Goal: Task Accomplishment & Management: Complete application form

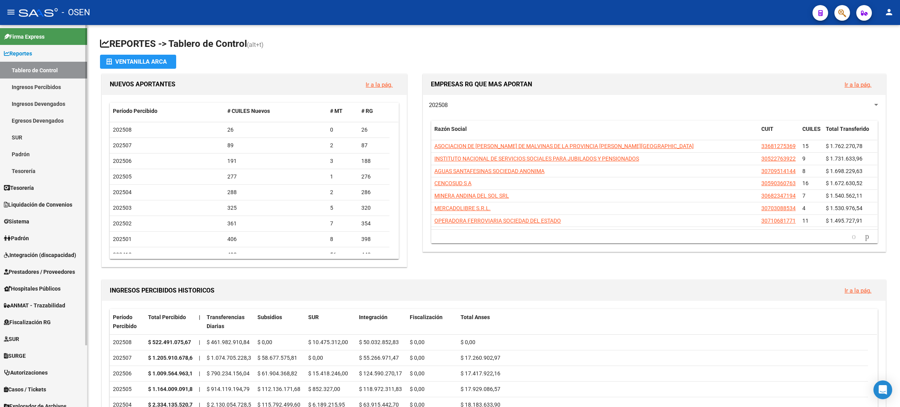
click at [54, 89] on link "Ingresos Percibidos" at bounding box center [43, 86] width 87 height 17
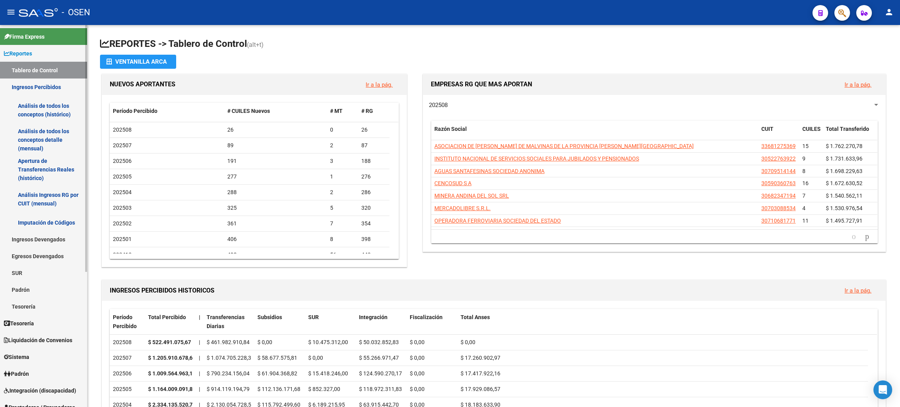
click at [54, 137] on link "Análisis de todos los conceptos detalle (mensual)" at bounding box center [43, 140] width 87 height 30
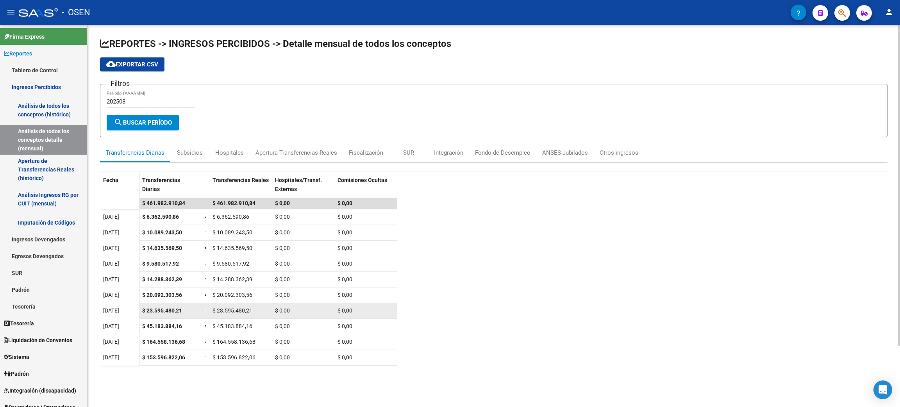
scroll to position [59, 0]
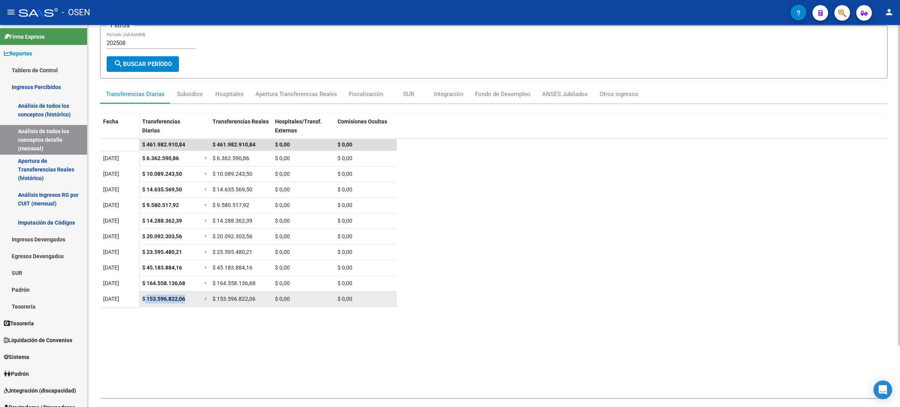
drag, startPoint x: 144, startPoint y: 299, endPoint x: 187, endPoint y: 301, distance: 43.4
click at [187, 301] on div "$ 153.596.822,06" at bounding box center [170, 298] width 56 height 9
click at [145, 316] on datatable-body "$ 461.982.910,84 $ 461.982.910,84 $ 0,00 $ 0,00 [DATE] $ 6.362.590,86 = $ 6.362…" at bounding box center [493, 269] width 787 height 260
drag, startPoint x: 141, startPoint y: 298, endPoint x: 207, endPoint y: 297, distance: 65.2
click at [207, 297] on div "$ 153.596.822,06 = $ 153.596.822,06 $ 0,00 $ 0,00" at bounding box center [268, 299] width 258 height 16
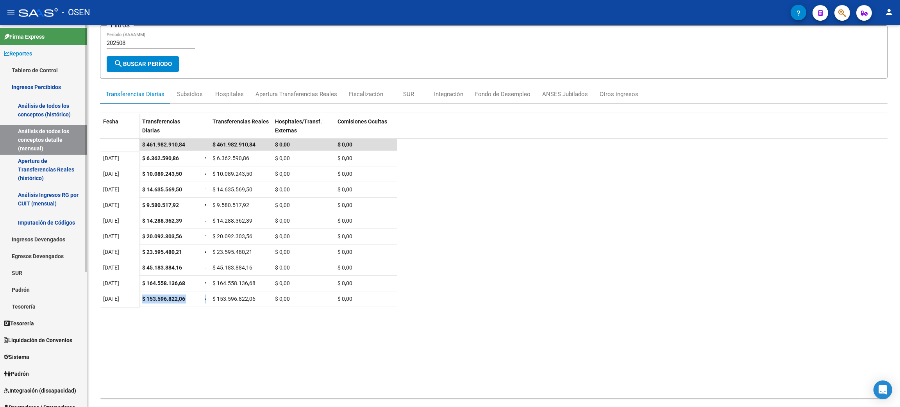
click at [31, 339] on span "Liquidación de Convenios" at bounding box center [38, 340] width 68 height 9
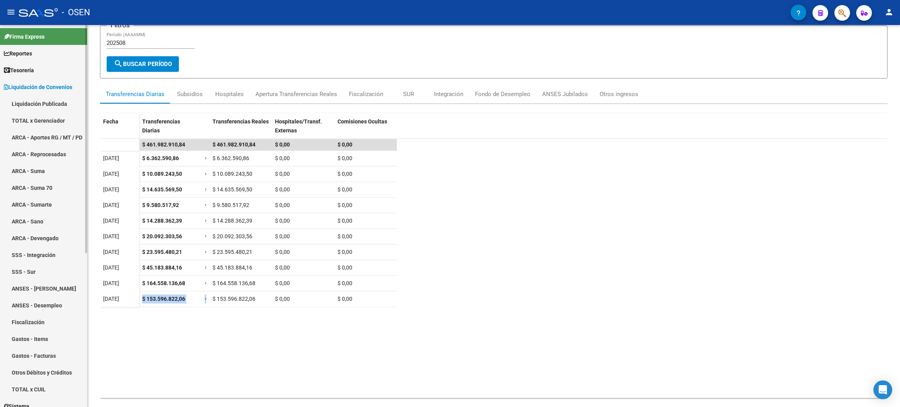
click at [65, 84] on span "Liquidación de Convenios" at bounding box center [38, 87] width 68 height 9
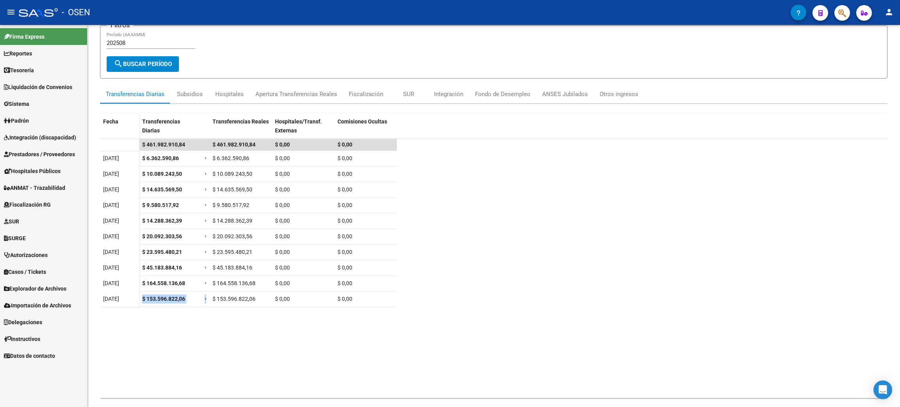
click at [45, 158] on link "Prestadores / Proveedores" at bounding box center [43, 154] width 87 height 17
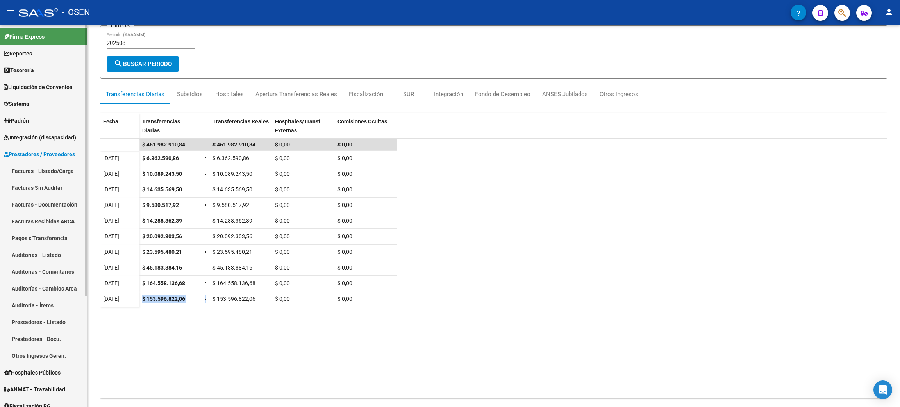
click at [41, 171] on link "Facturas - Listado/Carga" at bounding box center [43, 170] width 87 height 17
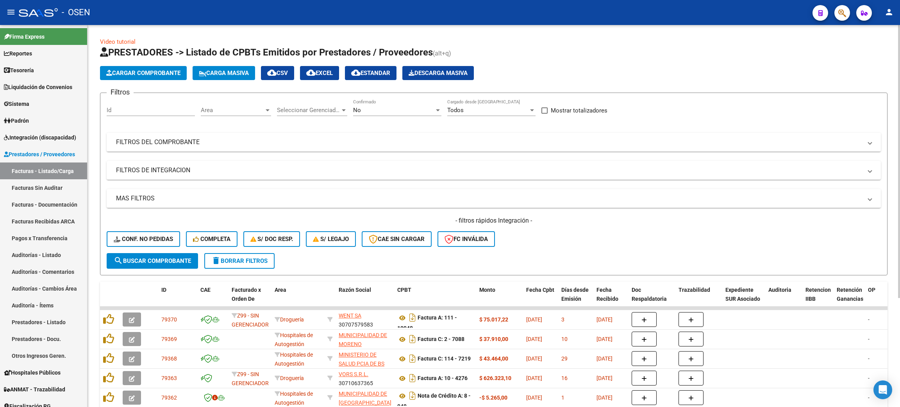
click at [249, 110] on span "Area" at bounding box center [232, 110] width 63 height 7
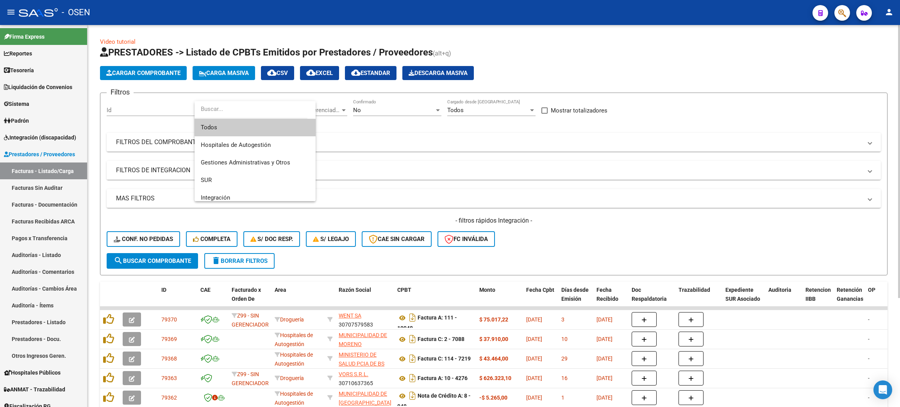
click at [439, 163] on div at bounding box center [450, 203] width 900 height 407
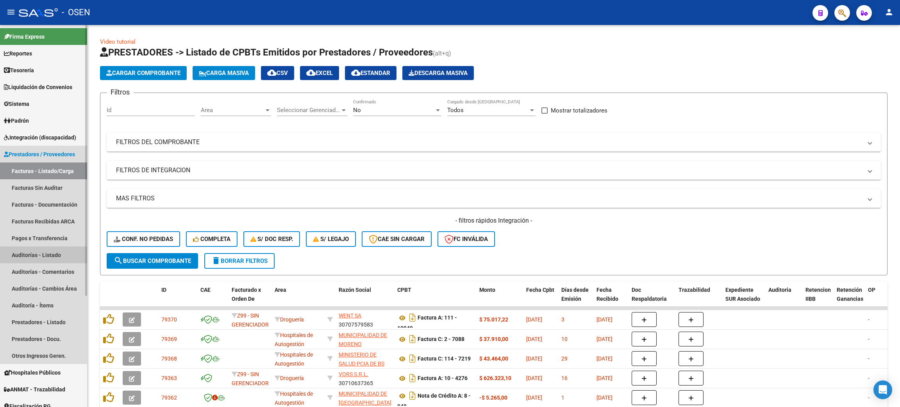
click at [55, 257] on link "Auditorías - Listado" at bounding box center [43, 254] width 87 height 17
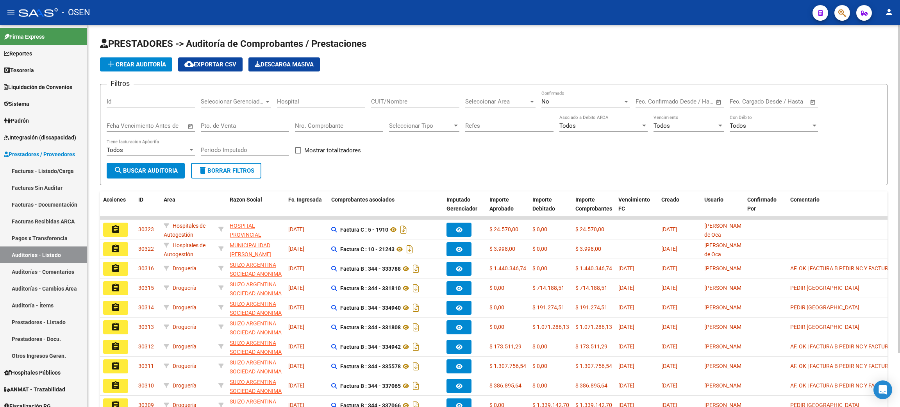
click at [550, 100] on div "No" at bounding box center [581, 101] width 81 height 7
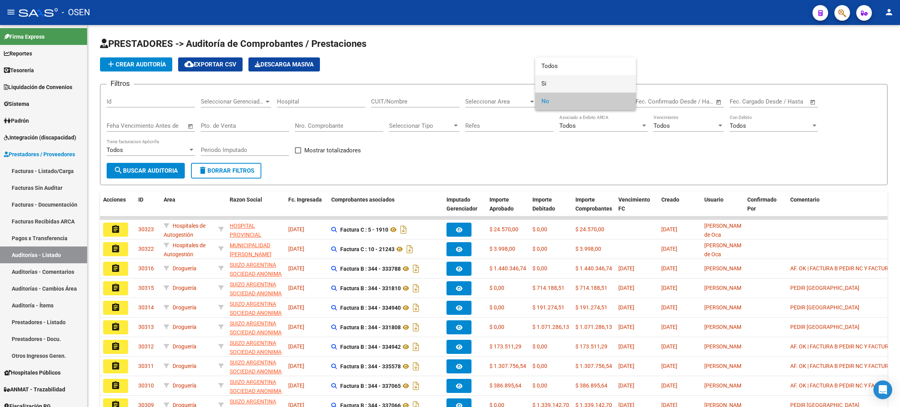
click at [553, 86] on span "Si" at bounding box center [585, 84] width 88 height 18
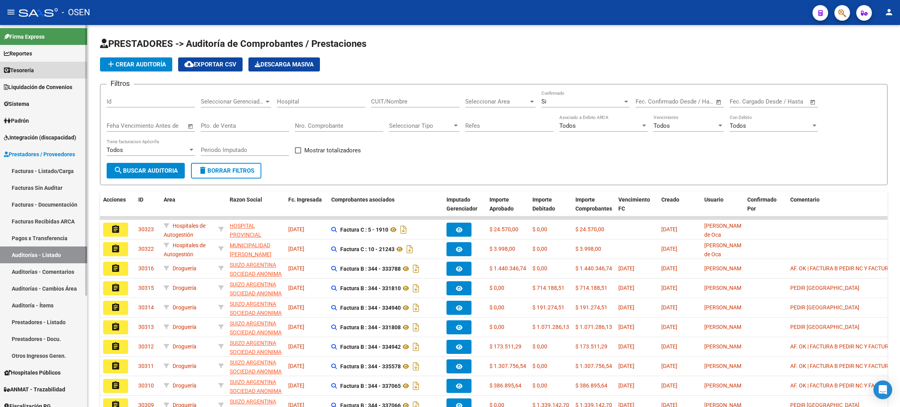
drag, startPoint x: 43, startPoint y: 74, endPoint x: 18, endPoint y: 71, distance: 24.7
click at [42, 73] on link "Tesorería" at bounding box center [43, 70] width 87 height 17
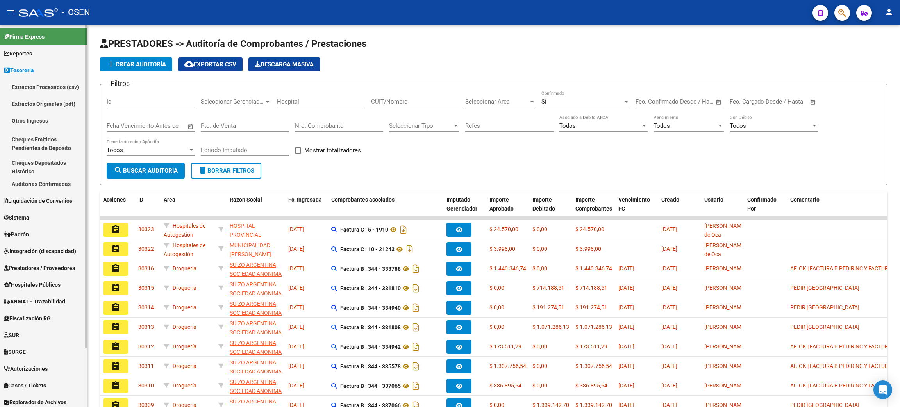
click at [48, 184] on link "Auditorías Confirmadas" at bounding box center [43, 183] width 87 height 17
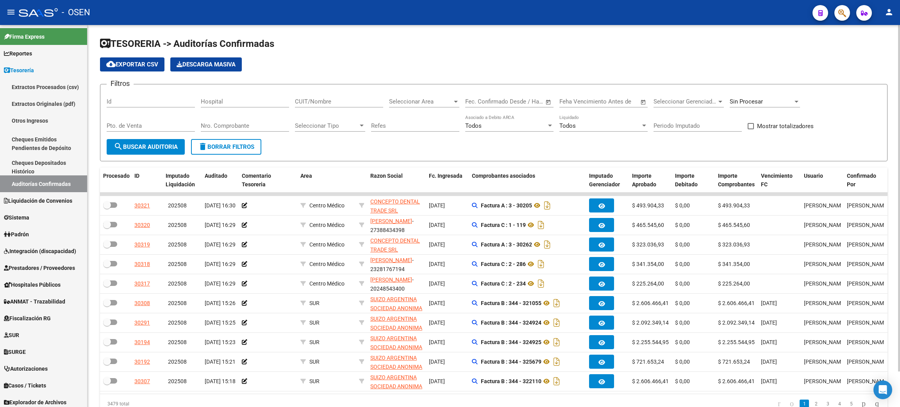
click at [801, 125] on span "Mostrar totalizadores" at bounding box center [785, 125] width 57 height 9
click at [751, 129] on input "Mostrar totalizadores" at bounding box center [750, 129] width 0 height 0
checkbox input "true"
click at [422, 98] on span "Seleccionar Area" at bounding box center [420, 101] width 63 height 7
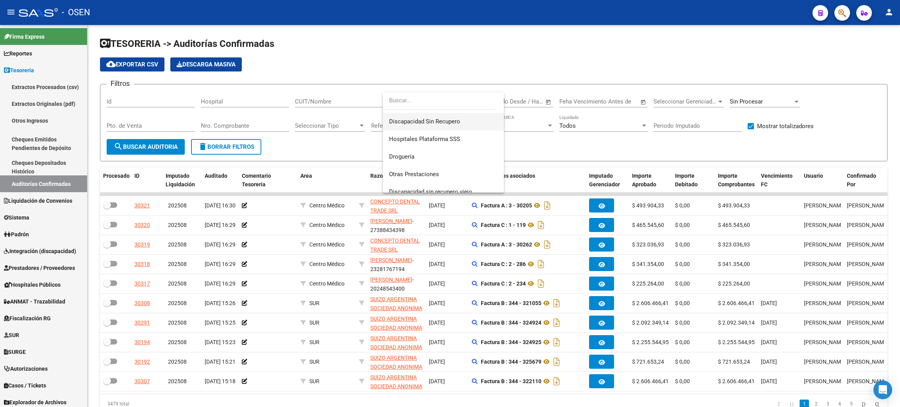
scroll to position [175, 0]
click at [421, 185] on span "Centro Médico" at bounding box center [443, 190] width 109 height 18
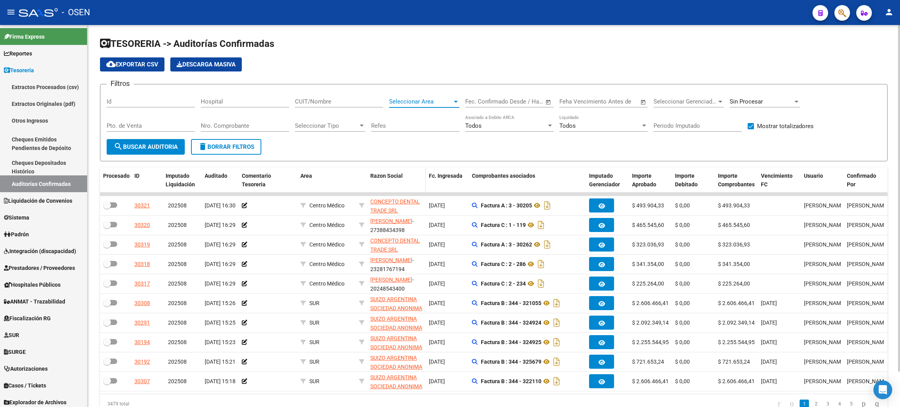
scroll to position [181, 0]
click at [154, 139] on button "search Buscar Auditoria" at bounding box center [146, 147] width 78 height 16
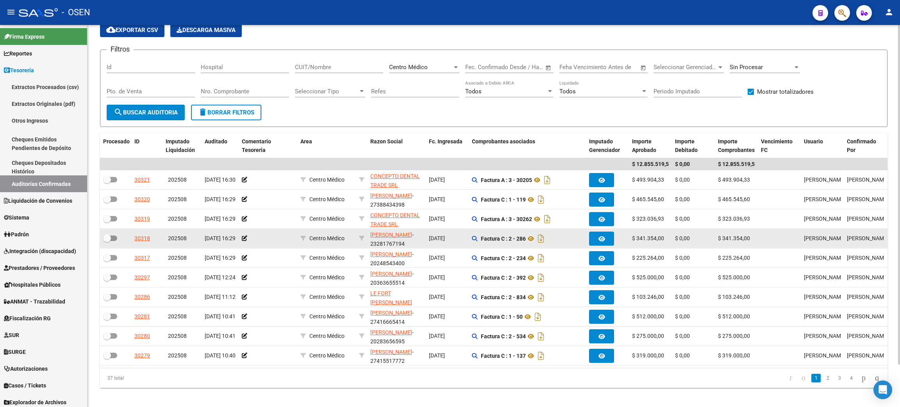
scroll to position [48, 0]
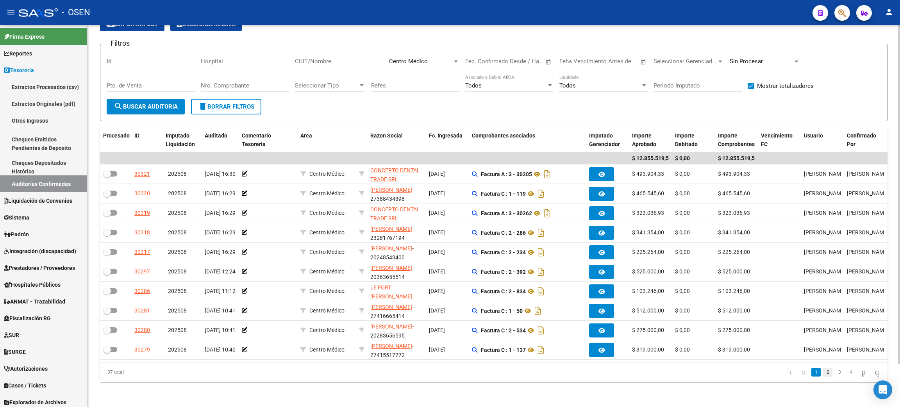
click at [823, 374] on link "2" at bounding box center [827, 372] width 9 height 9
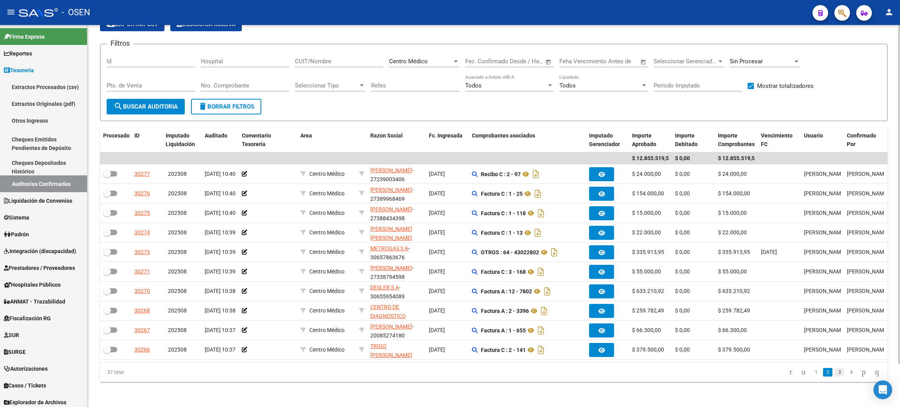
click at [835, 373] on link "3" at bounding box center [839, 372] width 9 height 9
click at [847, 372] on link "4" at bounding box center [850, 372] width 9 height 9
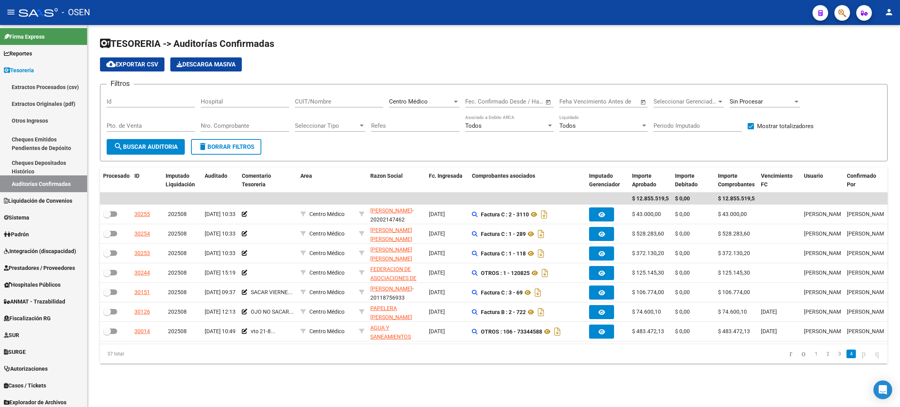
scroll to position [0, 0]
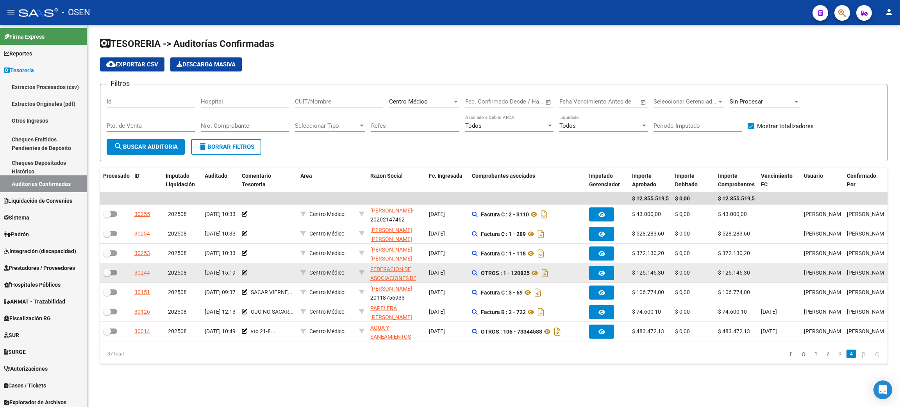
click at [385, 273] on app-link-go-to "FEDERACION DE ASOCIACIONES DE TRABAJADORES DE LA SANIDAD [GEOGRAPHIC_DATA]" at bounding box center [396, 287] width 53 height 45
click at [400, 268] on span "FEDERACION DE ASOCIACIONES DE TRABAJADORES DE LA SANIDAD [GEOGRAPHIC_DATA]" at bounding box center [396, 287] width 53 height 42
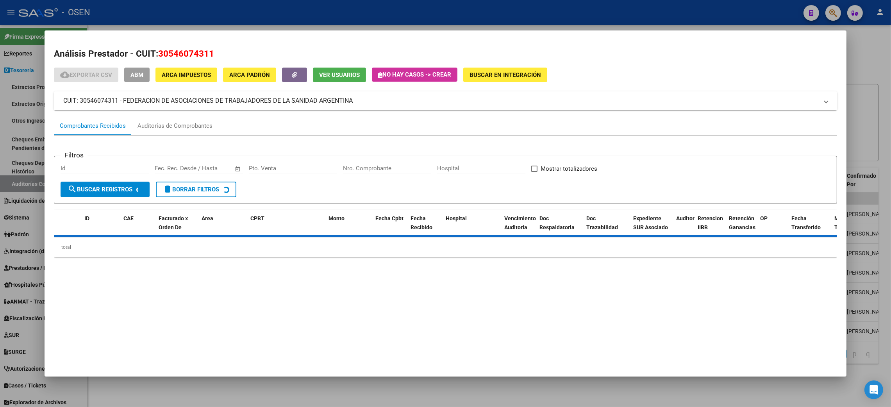
drag, startPoint x: 154, startPoint y: 54, endPoint x: 243, endPoint y: 54, distance: 88.7
click at [243, 54] on h2 "Análisis Prestador - CUIT: 30546074311" at bounding box center [445, 53] width 783 height 13
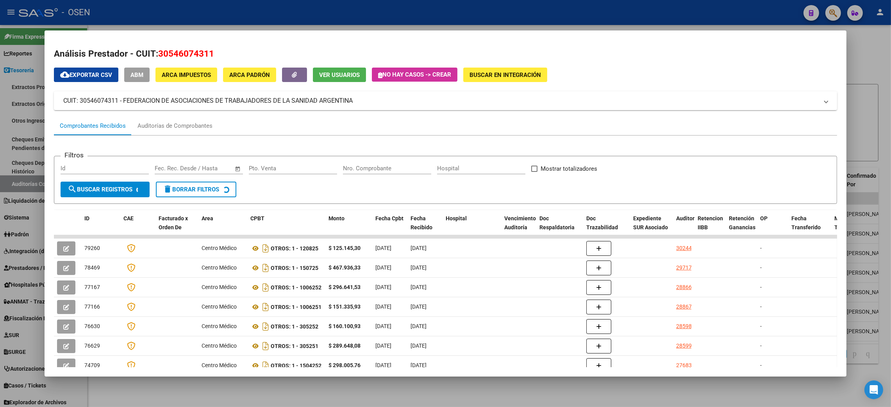
copy span "30546074311"
click at [642, 400] on div at bounding box center [445, 203] width 891 height 407
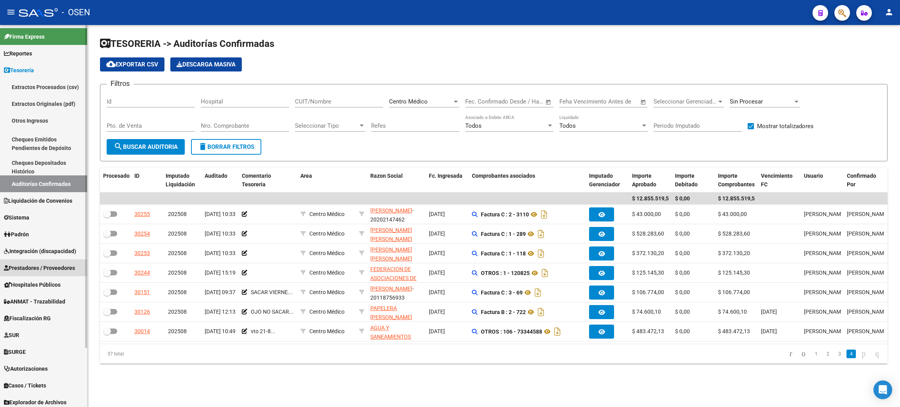
click at [57, 266] on span "Prestadores / Proveedores" at bounding box center [39, 268] width 71 height 9
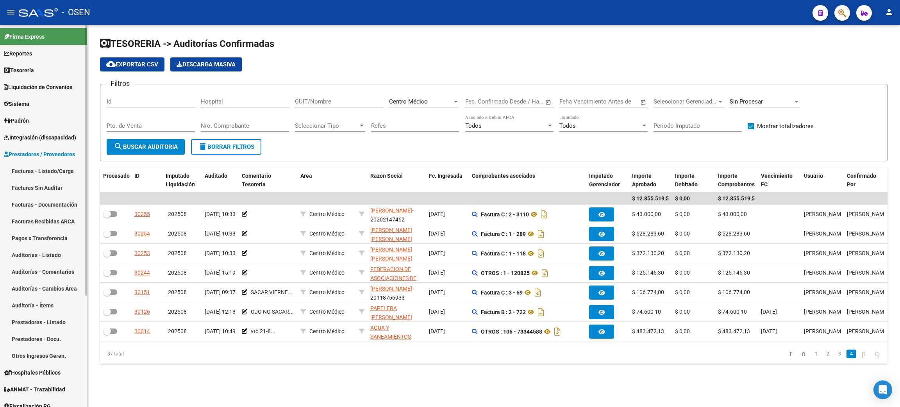
click at [57, 169] on link "Facturas - Listado/Carga" at bounding box center [43, 170] width 87 height 17
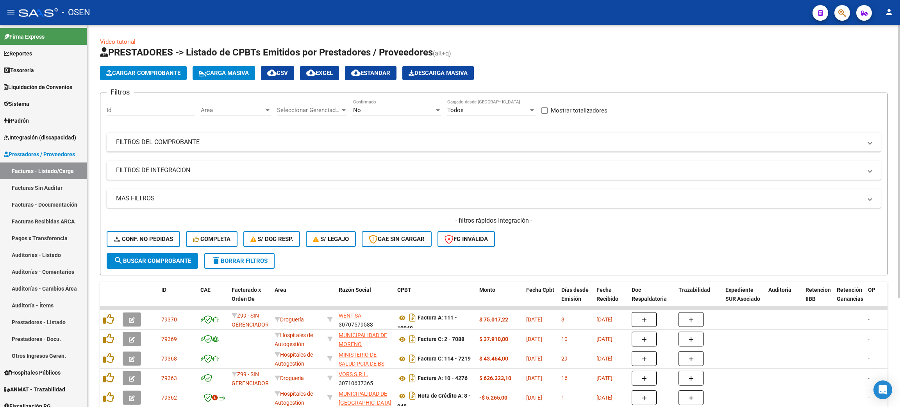
click at [232, 110] on span "Area" at bounding box center [232, 110] width 63 height 7
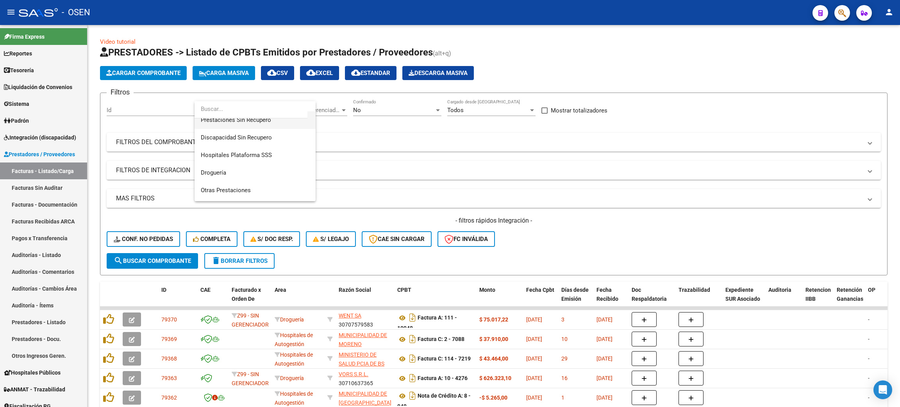
scroll to position [175, 0]
click at [244, 193] on span "Centro Médico" at bounding box center [255, 198] width 109 height 18
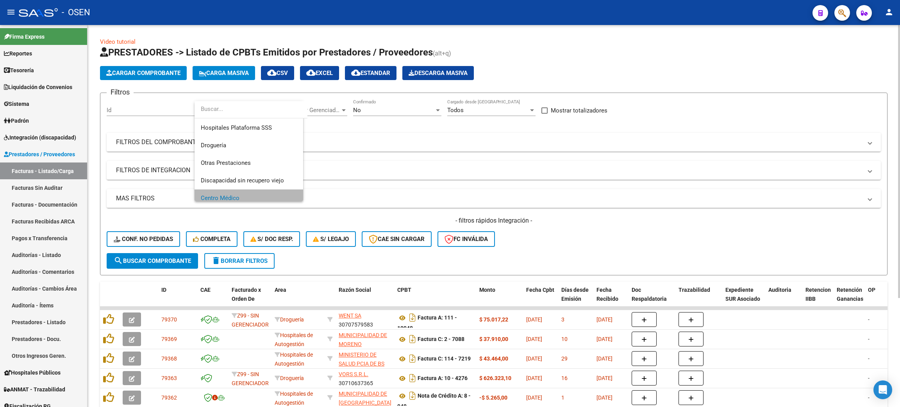
scroll to position [181, 0]
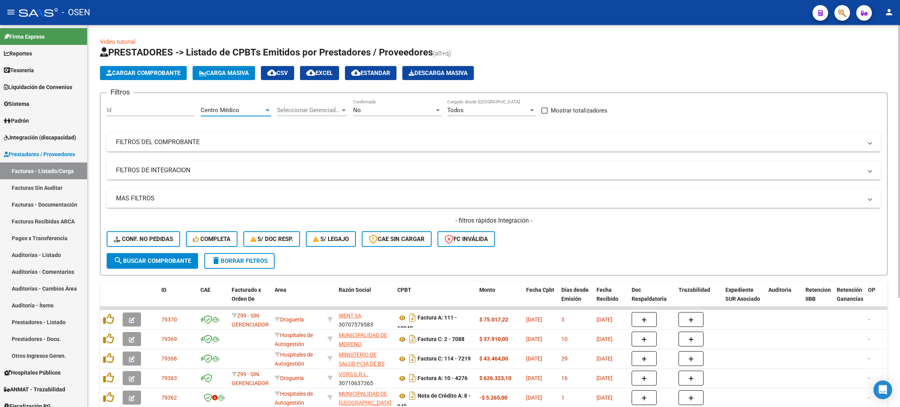
click at [180, 260] on span "search Buscar Comprobante" at bounding box center [152, 260] width 77 height 7
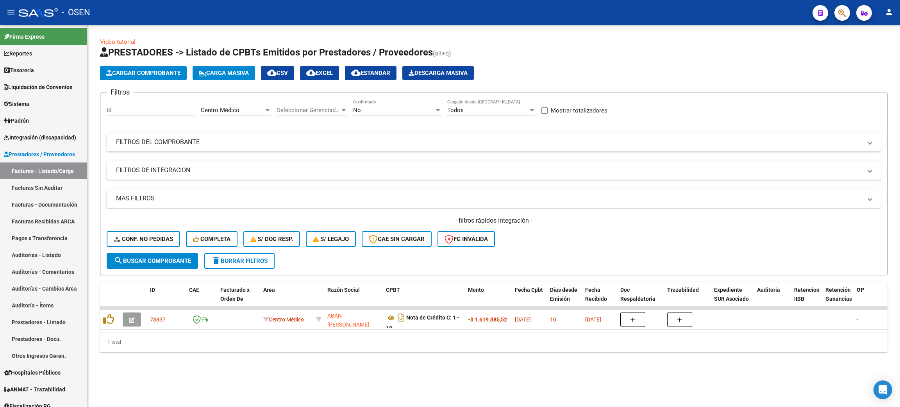
click at [409, 107] on div "No" at bounding box center [393, 110] width 81 height 7
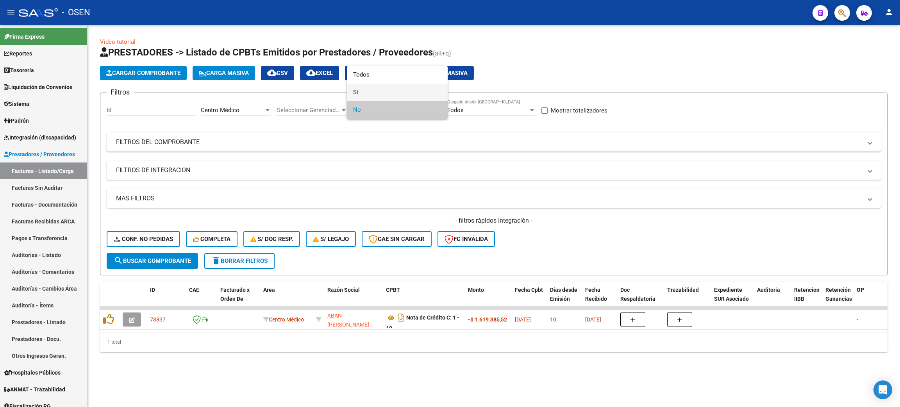
click at [389, 93] on span "Si" at bounding box center [397, 93] width 88 height 18
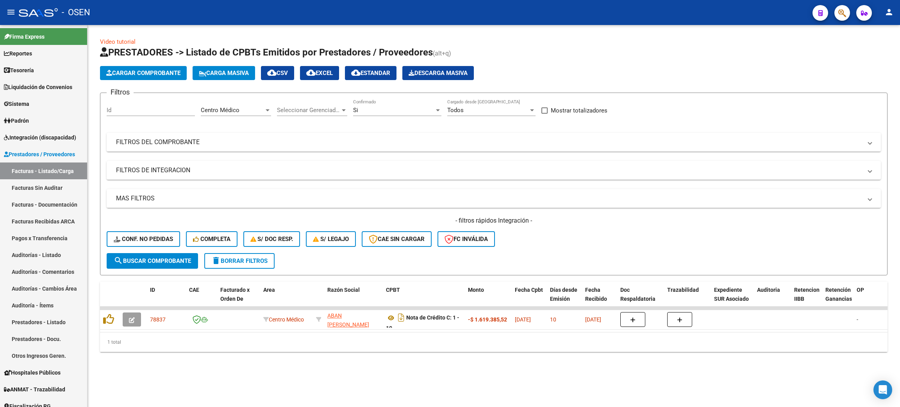
drag, startPoint x: 191, startPoint y: 205, endPoint x: 196, endPoint y: 205, distance: 5.9
click at [191, 204] on mat-expansion-panel-header "MAS FILTROS" at bounding box center [494, 198] width 774 height 19
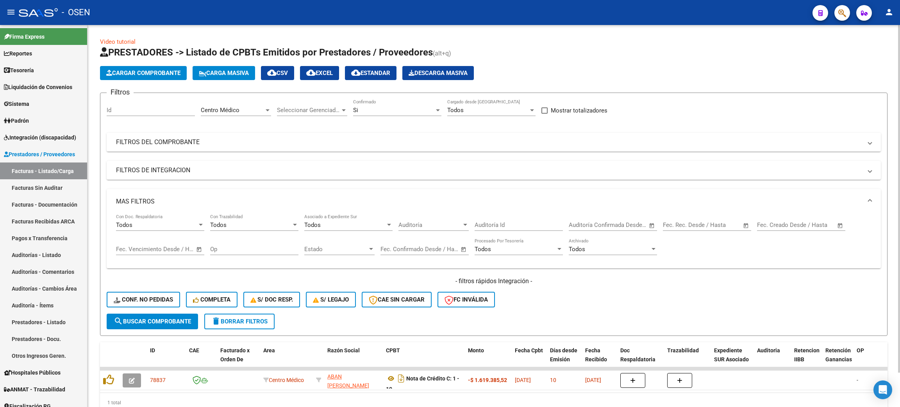
click at [651, 225] on span "Open calendar" at bounding box center [651, 225] width 19 height 19
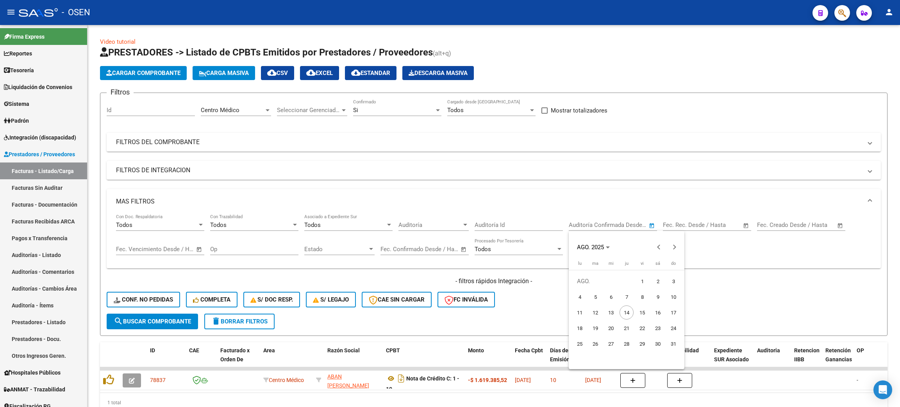
click at [596, 309] on span "12" at bounding box center [595, 312] width 14 height 14
type input "[DATE]"
click at [596, 309] on span "12" at bounding box center [595, 312] width 14 height 14
type input "[DATE]"
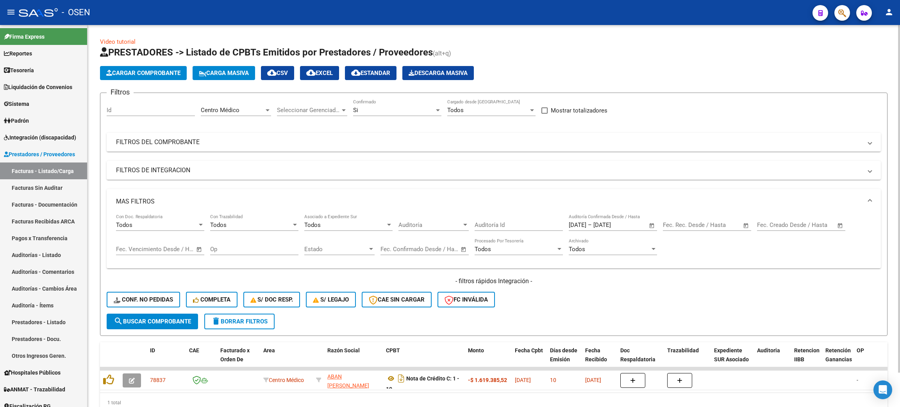
click at [174, 319] on span "search Buscar Comprobante" at bounding box center [152, 321] width 77 height 7
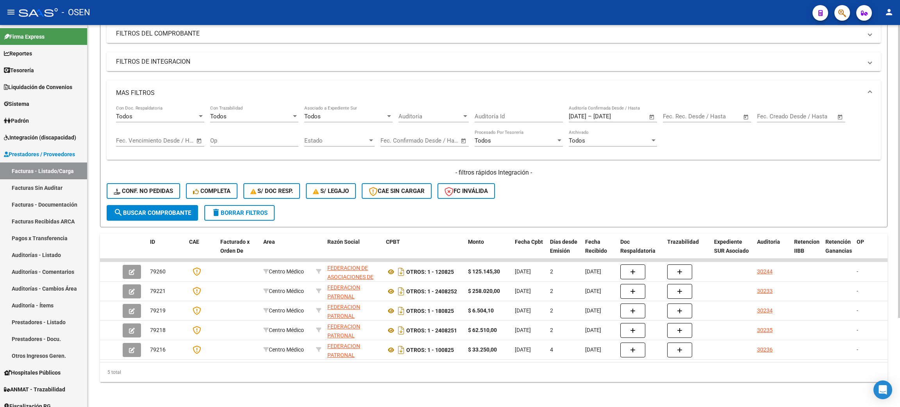
scroll to position [0, 0]
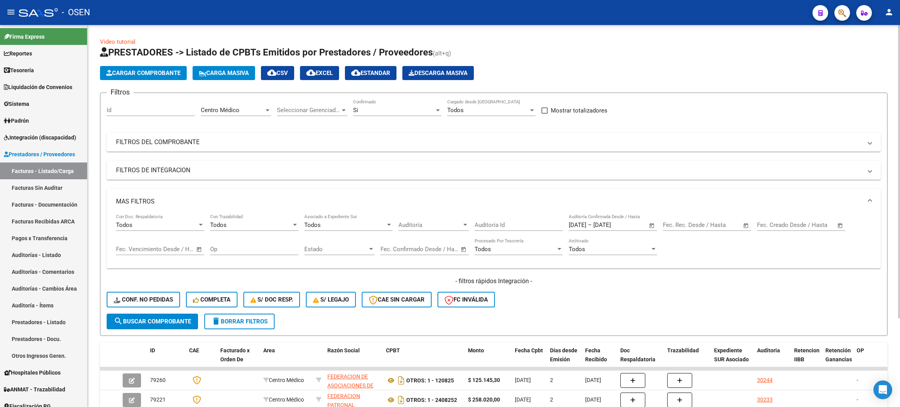
click at [302, 144] on mat-panel-title "FILTROS DEL COMPROBANTE" at bounding box center [489, 142] width 746 height 9
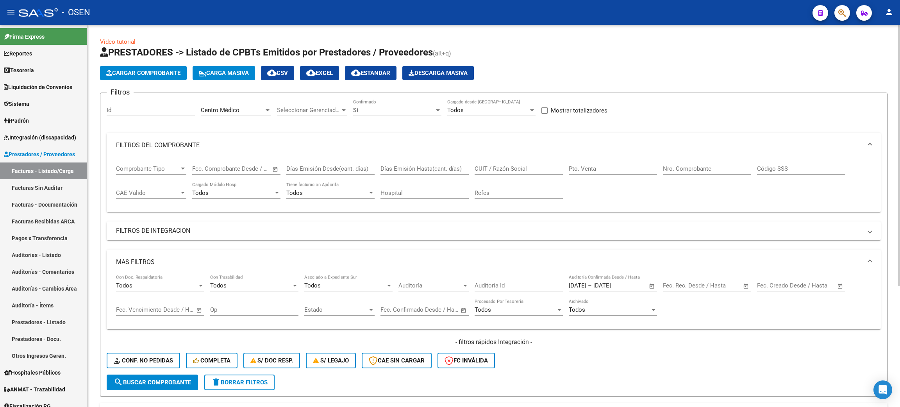
click at [672, 169] on input "Nro. Comprobante" at bounding box center [707, 168] width 88 height 7
type input "120825"
click at [287, 66] on button "cloud_download CSV" at bounding box center [277, 73] width 33 height 14
click at [48, 67] on link "Tesorería" at bounding box center [43, 70] width 87 height 17
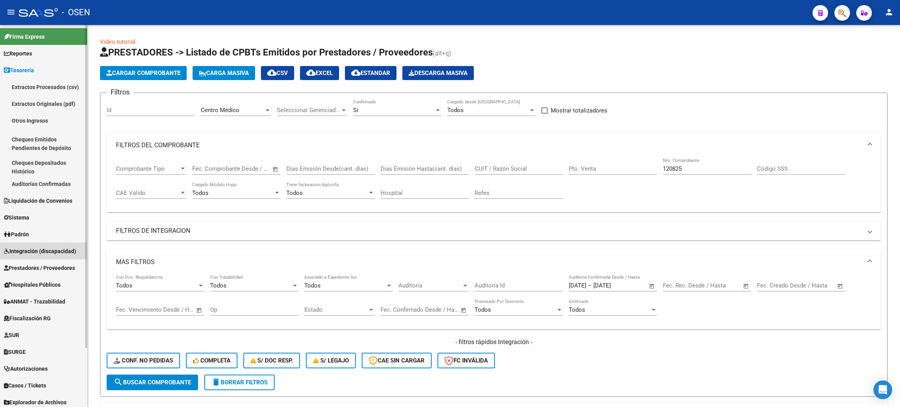
click at [51, 250] on span "Integración (discapacidad)" at bounding box center [40, 251] width 72 height 9
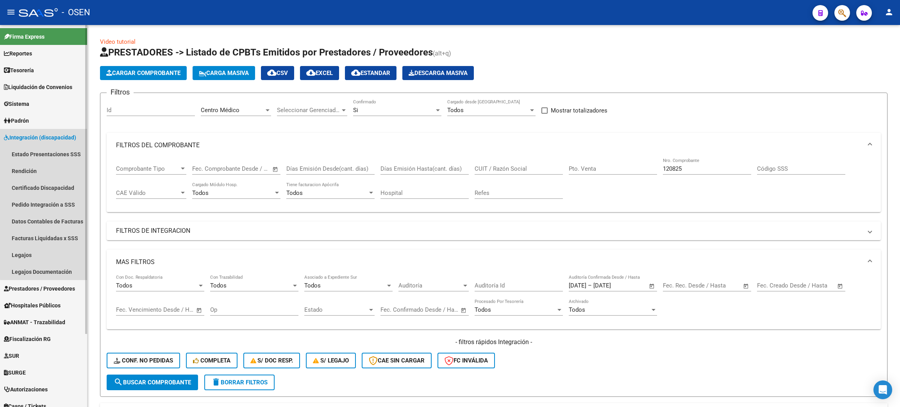
click at [55, 139] on span "Integración (discapacidad)" at bounding box center [40, 137] width 72 height 9
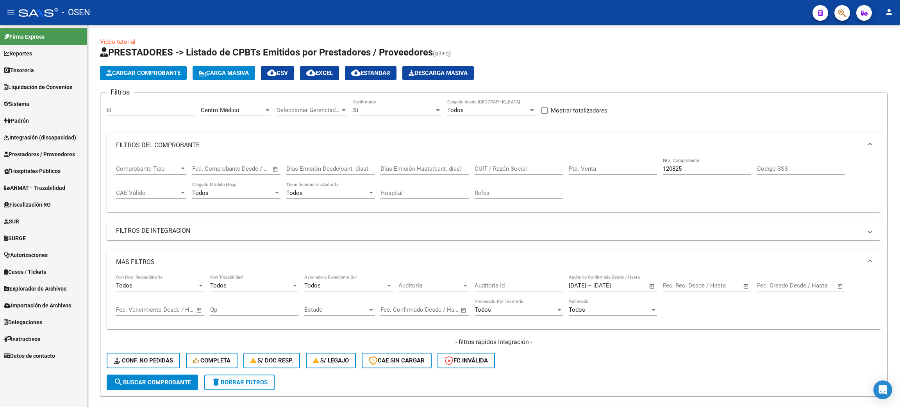
click at [49, 152] on span "Prestadores / Proveedores" at bounding box center [39, 154] width 71 height 9
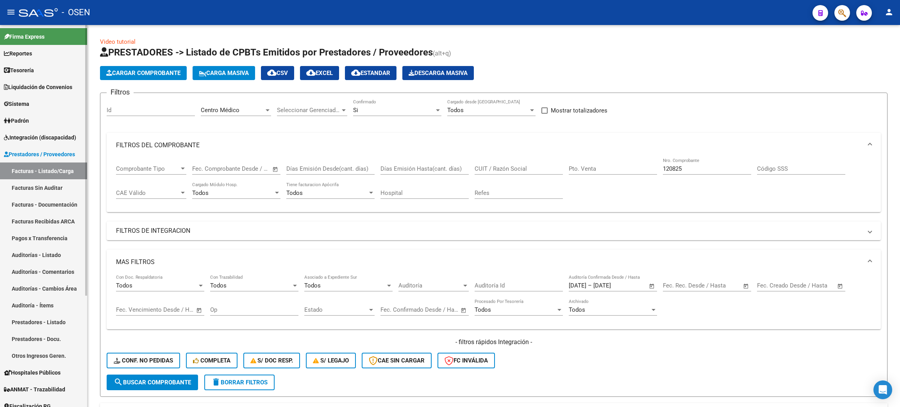
click at [35, 252] on link "Auditorías - Listado" at bounding box center [43, 254] width 87 height 17
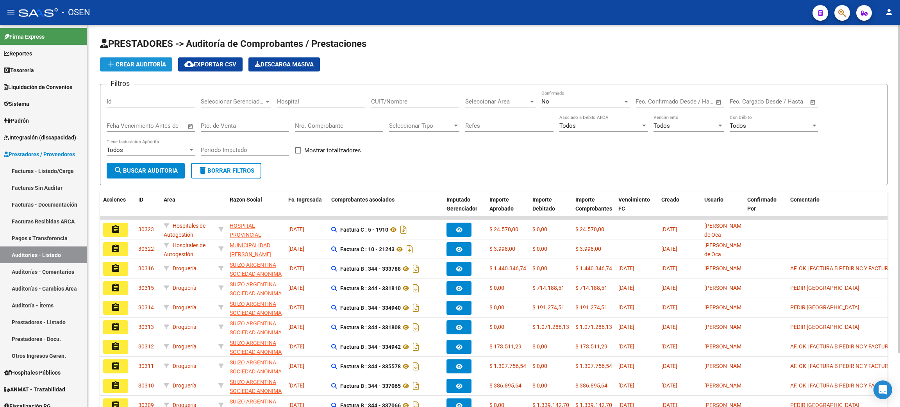
click at [130, 62] on span "add Crear Auditoría" at bounding box center [136, 64] width 60 height 7
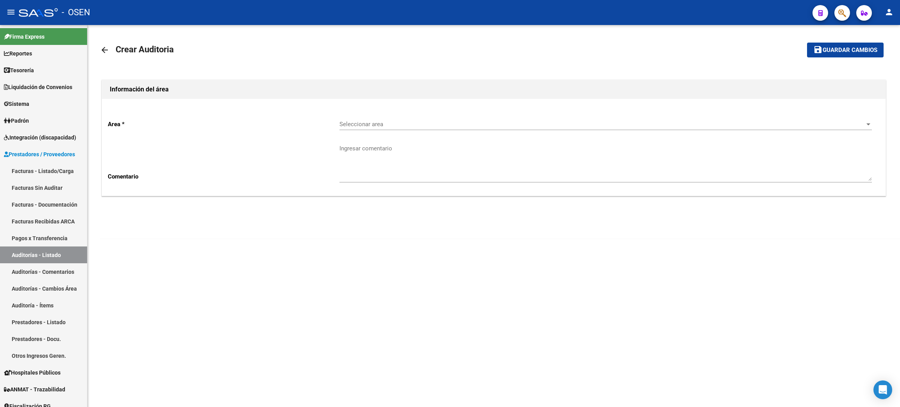
click at [374, 116] on div "Seleccionar area Seleccionar area" at bounding box center [605, 121] width 532 height 17
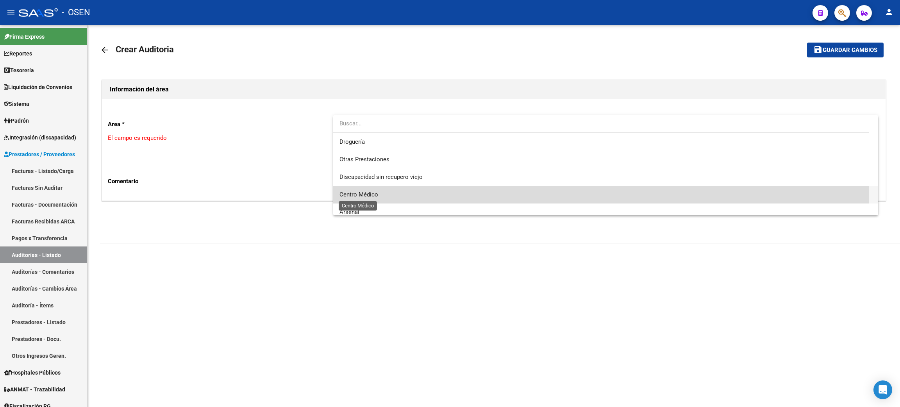
click at [359, 193] on span "Centro Médico" at bounding box center [358, 194] width 39 height 7
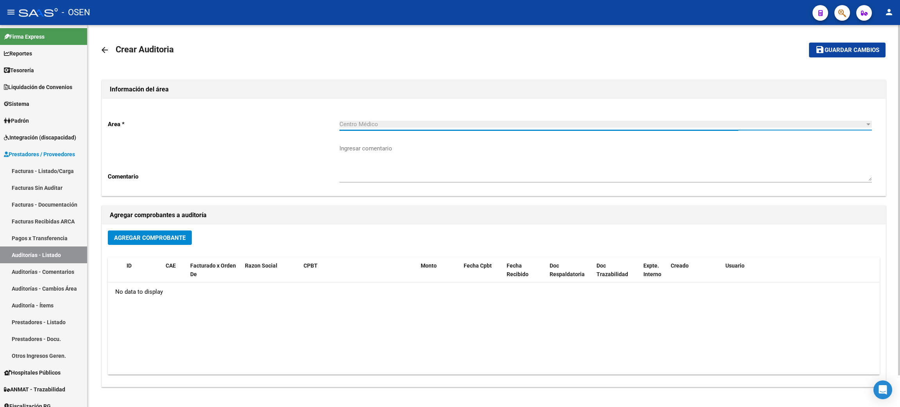
click at [133, 237] on span "Agregar Comprobante" at bounding box center [149, 237] width 71 height 7
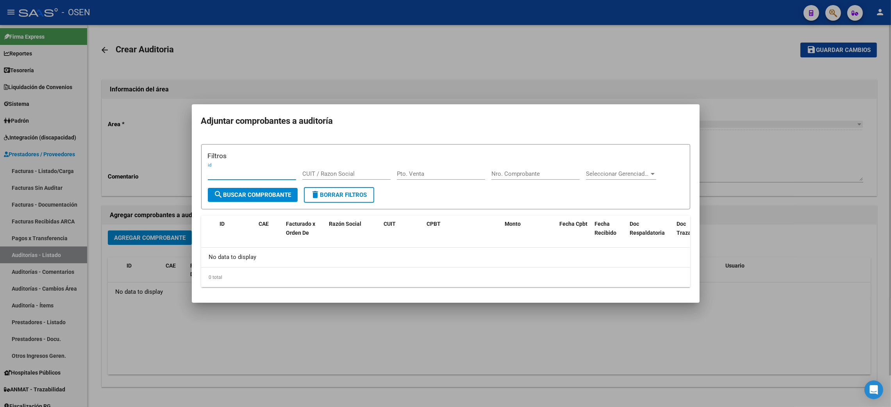
drag, startPoint x: 368, startPoint y: 344, endPoint x: 362, endPoint y: 333, distance: 12.8
click at [367, 343] on div at bounding box center [445, 203] width 891 height 407
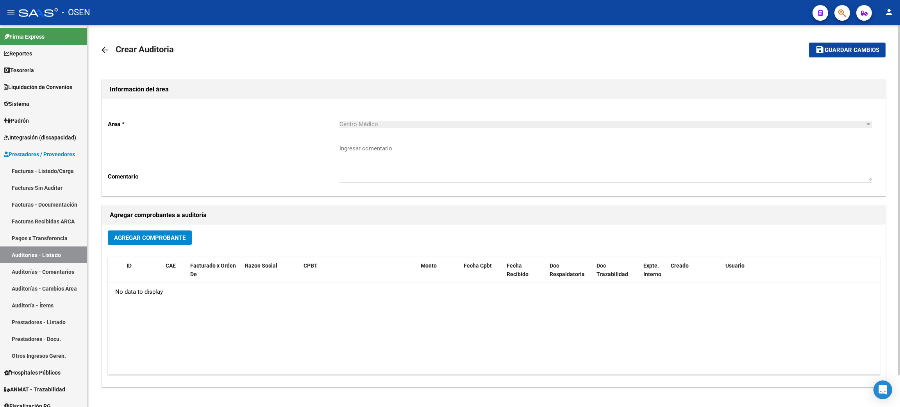
click at [106, 45] on mat-icon "arrow_back" at bounding box center [104, 49] width 9 height 9
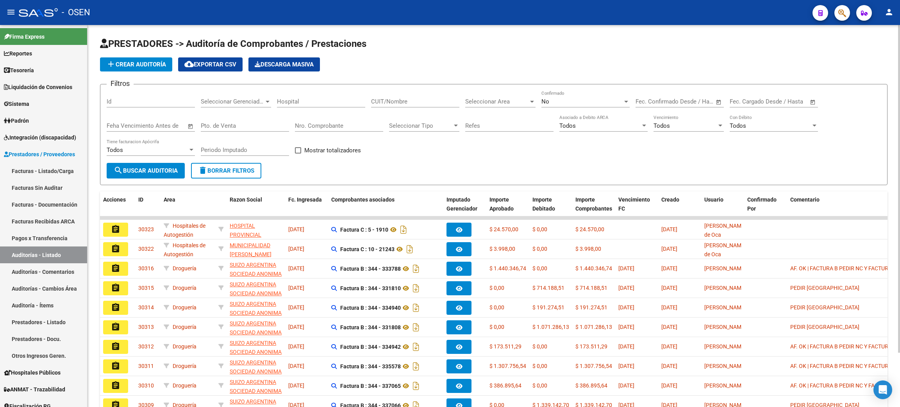
click at [152, 68] on button "add Crear Auditoría" at bounding box center [136, 64] width 72 height 14
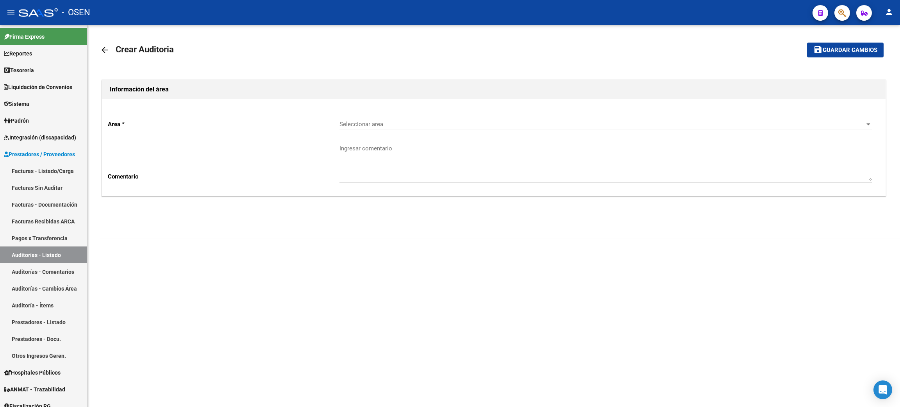
click at [439, 128] on div "Seleccionar area Seleccionar area" at bounding box center [605, 121] width 532 height 17
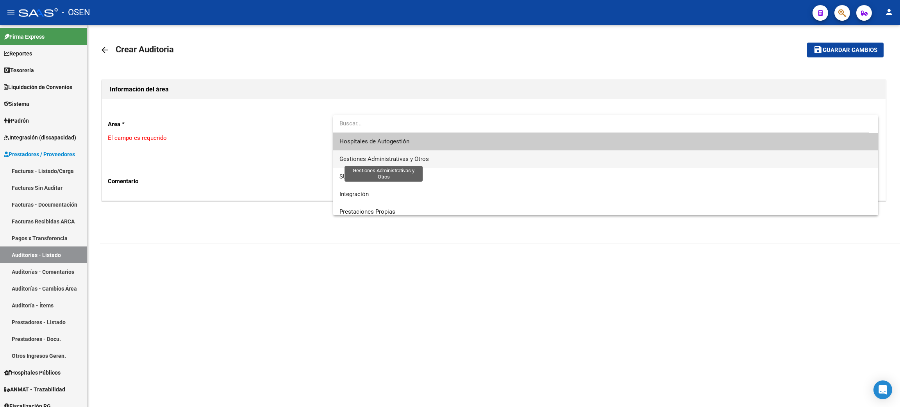
click at [421, 160] on span "Gestiones Administrativas y Otros" at bounding box center [383, 158] width 89 height 7
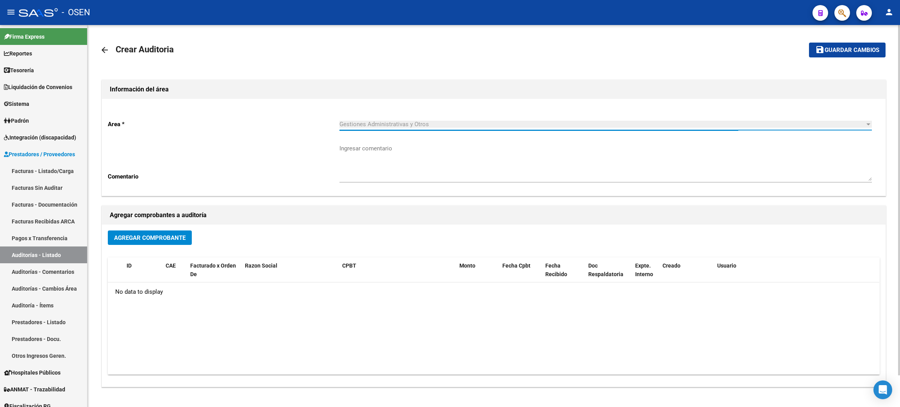
click at [164, 241] on button "Agregar Comprobante" at bounding box center [150, 237] width 84 height 14
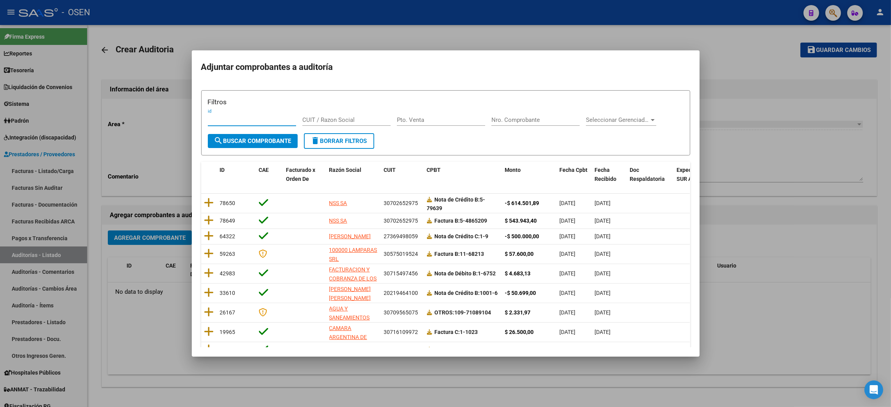
click at [425, 367] on div at bounding box center [445, 203] width 891 height 407
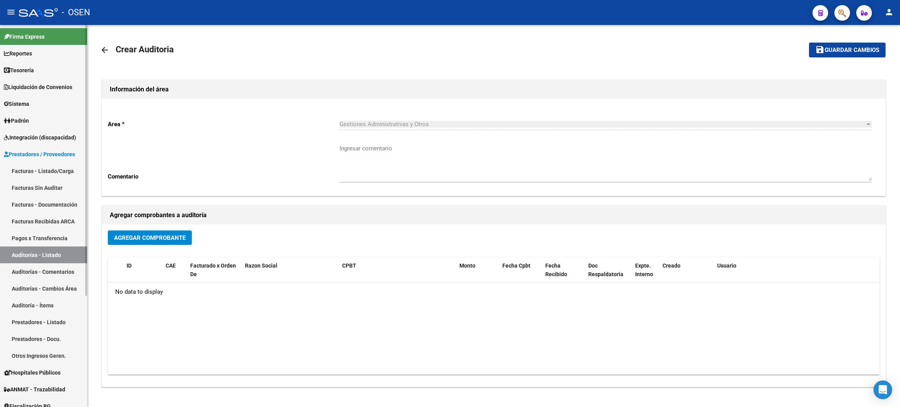
drag, startPoint x: 42, startPoint y: 171, endPoint x: 51, endPoint y: 171, distance: 9.4
click at [43, 170] on link "Facturas - Listado/Carga" at bounding box center [43, 170] width 87 height 17
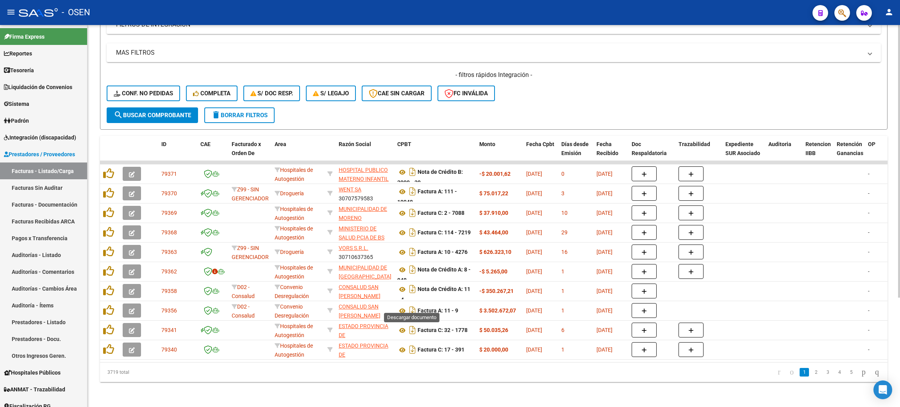
scroll to position [94, 0]
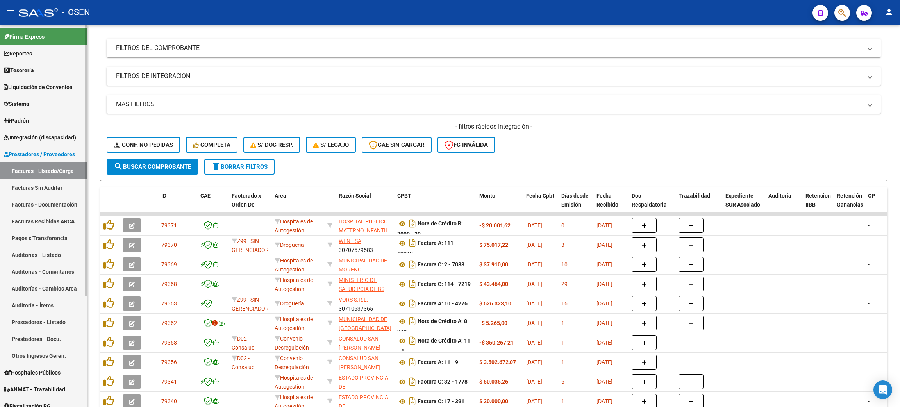
click at [34, 67] on span "Tesorería" at bounding box center [19, 70] width 30 height 9
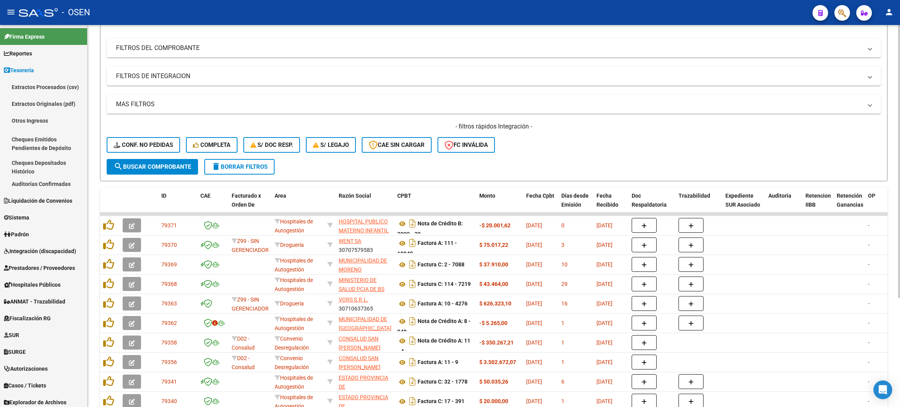
click at [34, 181] on link "Auditorías Confirmadas" at bounding box center [43, 183] width 87 height 17
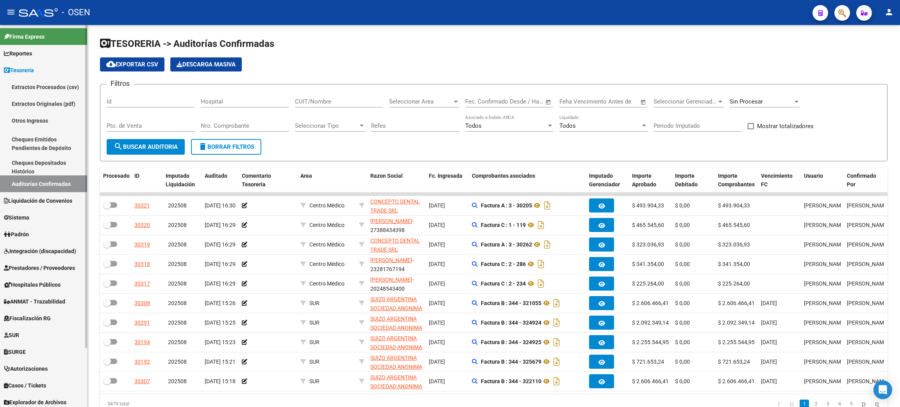
click at [4, 259] on link "Prestadores / Proveedores" at bounding box center [43, 267] width 87 height 17
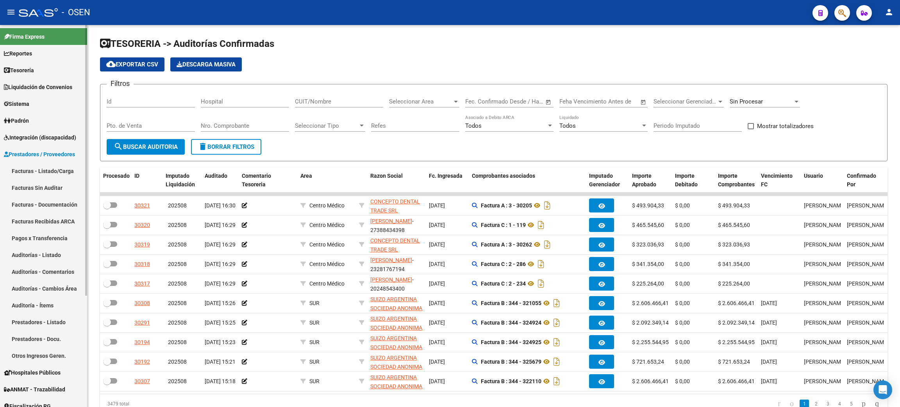
click at [41, 170] on link "Facturas - Listado/Carga" at bounding box center [43, 170] width 87 height 17
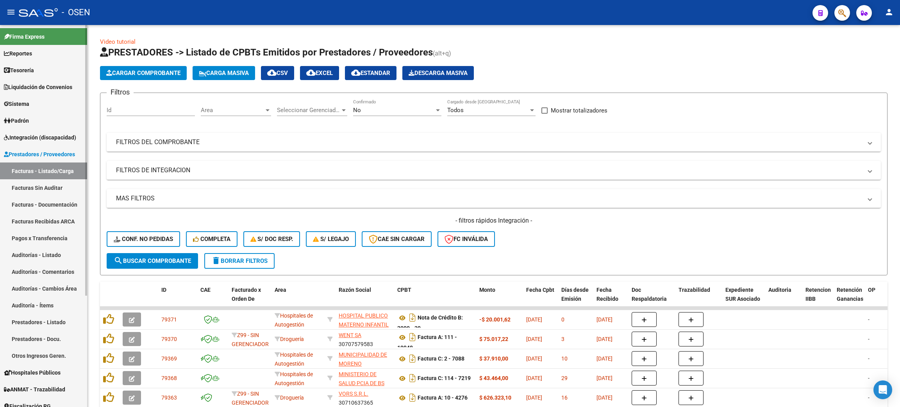
click at [41, 72] on link "Tesorería" at bounding box center [43, 70] width 87 height 17
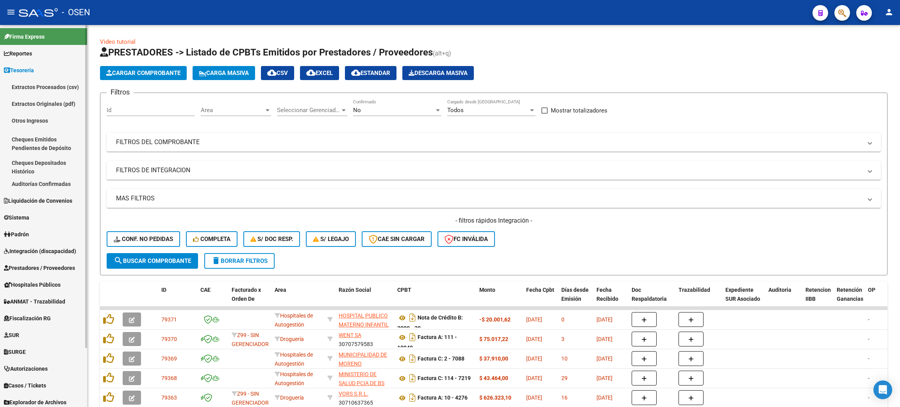
click at [32, 176] on link "Auditorías Confirmadas" at bounding box center [43, 183] width 87 height 17
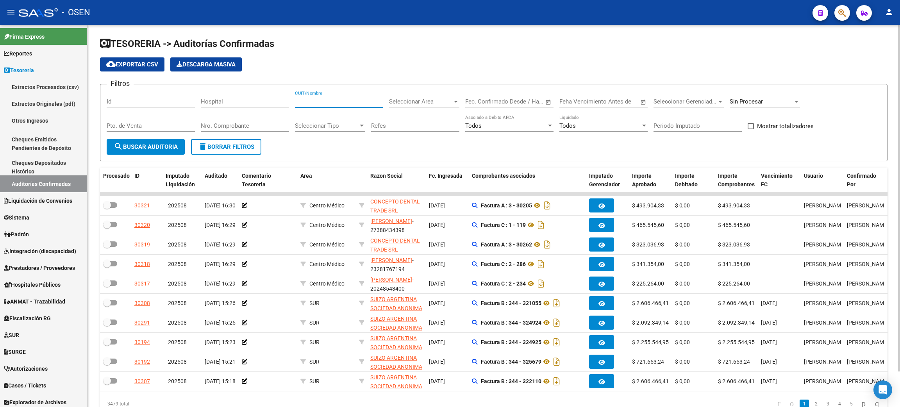
click at [319, 103] on input "CUIT/Nombre" at bounding box center [339, 101] width 88 height 7
paste input "30714329258"
type input "30714329258"
click at [168, 148] on span "search Buscar Auditoria" at bounding box center [146, 146] width 64 height 7
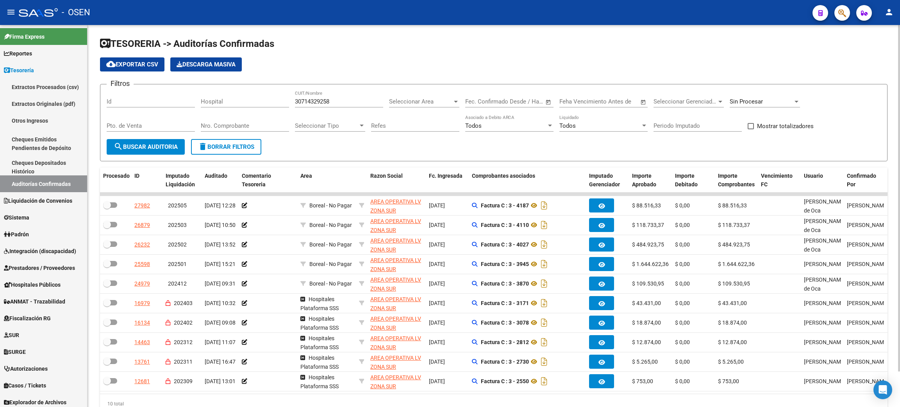
click at [140, 65] on span "cloud_download Exportar CSV" at bounding box center [132, 64] width 52 height 7
click at [246, 142] on button "delete Borrar Filtros" at bounding box center [226, 147] width 70 height 16
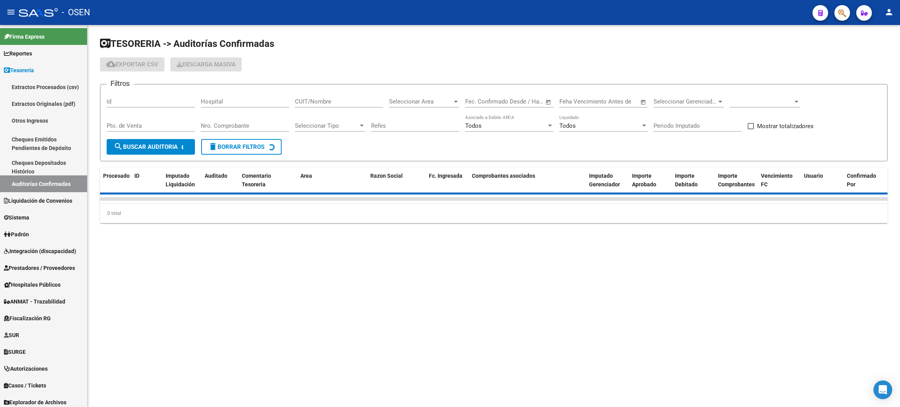
click at [241, 125] on input "Nro. Comprobante" at bounding box center [245, 125] width 88 height 7
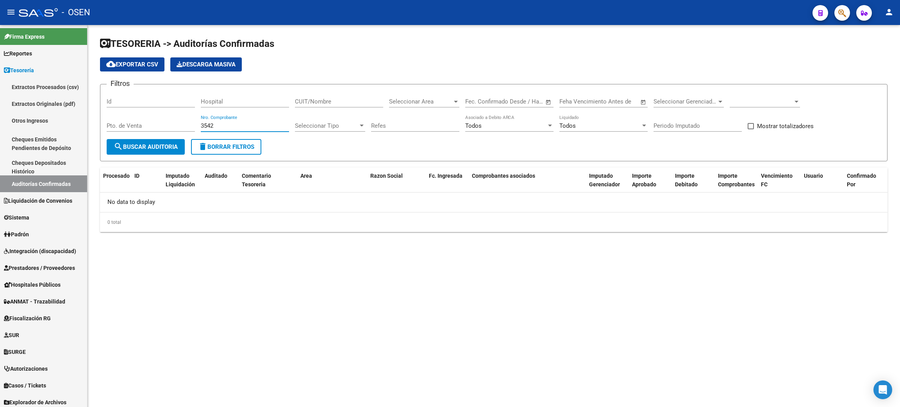
click at [740, 102] on span at bounding box center [761, 101] width 63 height 7
click at [747, 116] on span "Todas" at bounding box center [775, 119] width 91 height 18
click at [136, 149] on span "search Buscar Auditoria" at bounding box center [146, 146] width 64 height 7
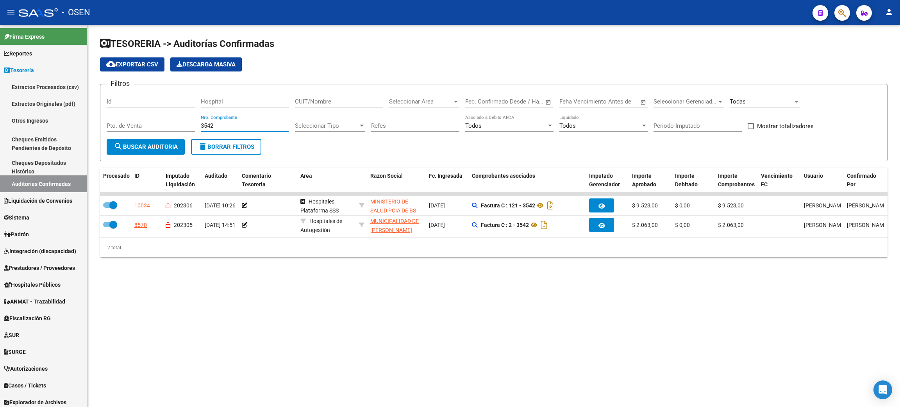
click at [218, 124] on input "3542" at bounding box center [245, 125] width 88 height 7
drag, startPoint x: 209, startPoint y: 126, endPoint x: 164, endPoint y: 123, distance: 45.0
click at [164, 123] on div "Filtros Id Hospital CUIT/Nombre Seleccionar Area Seleccionar Area Start date – …" at bounding box center [494, 115] width 774 height 48
type input "258"
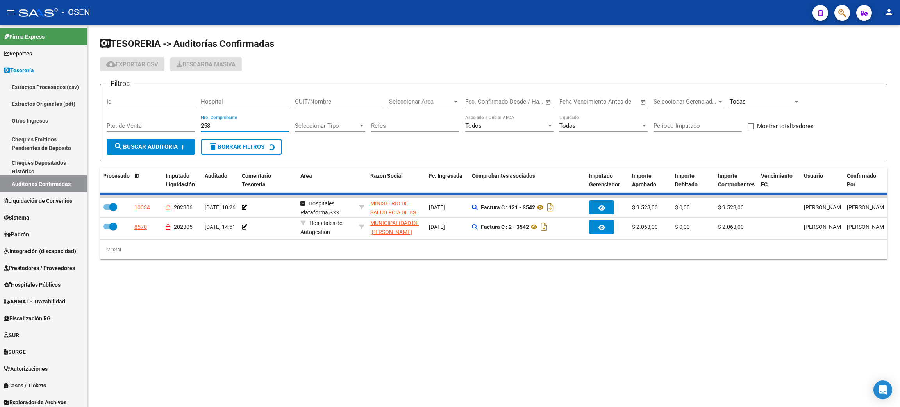
checkbox input "false"
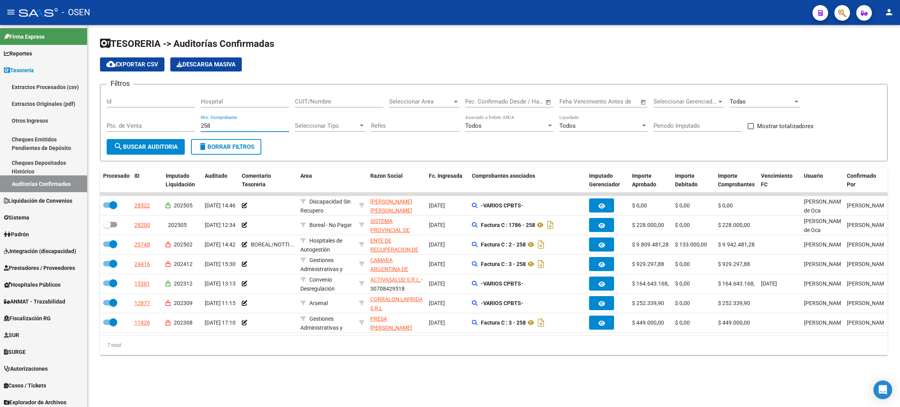
drag, startPoint x: 227, startPoint y: 128, endPoint x: 229, endPoint y: 124, distance: 4.0
click at [229, 124] on input "258" at bounding box center [245, 125] width 88 height 7
type input "28"
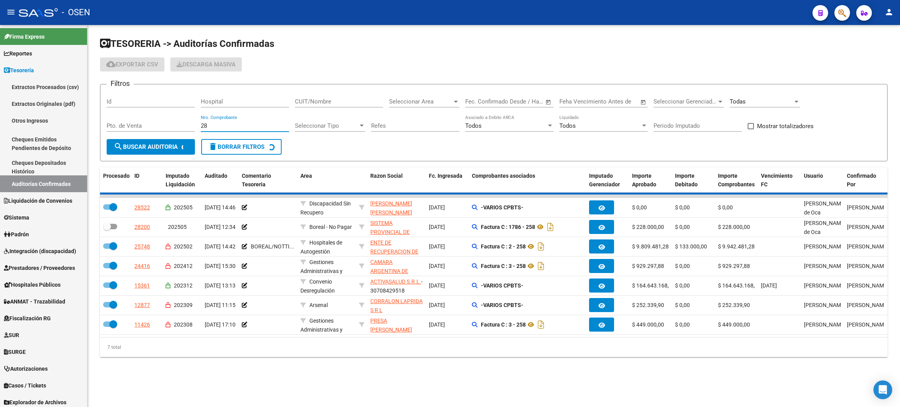
checkbox input "false"
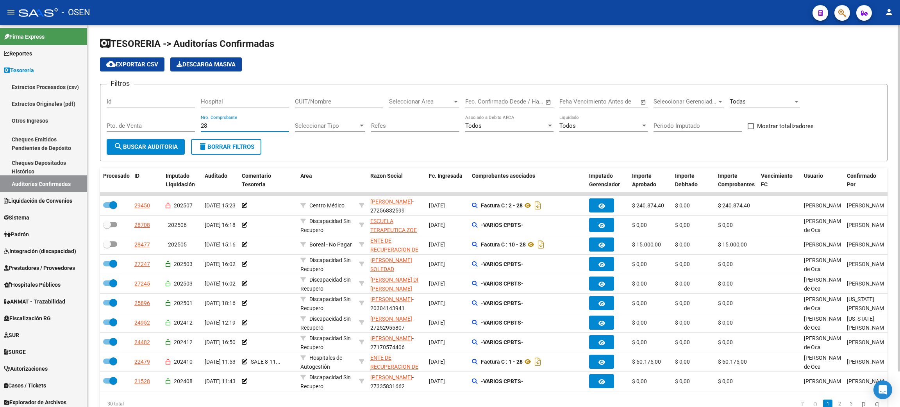
drag, startPoint x: 212, startPoint y: 126, endPoint x: 167, endPoint y: 117, distance: 46.6
click at [167, 117] on div "Filtros Id Hospital CUIT/Nombre Seleccionar Area Seleccionar Area Start date – …" at bounding box center [494, 115] width 774 height 48
click at [324, 100] on input "CUIT/Nombre" at bounding box center [339, 101] width 88 height 7
paste input "30711560099"
type input "30711560099"
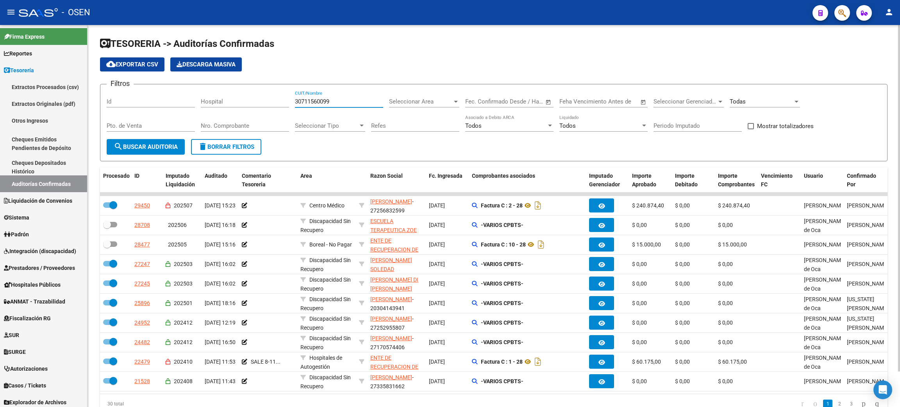
drag, startPoint x: 173, startPoint y: 134, endPoint x: 167, endPoint y: 141, distance: 8.3
click at [169, 138] on form "Filtros Id Hospital 30711560099 CUIT/Nombre Seleccionar Area Seleccionar Area S…" at bounding box center [493, 122] width 787 height 77
drag, startPoint x: 165, startPoint y: 147, endPoint x: 189, endPoint y: 151, distance: 24.6
click at [165, 146] on span "search Buscar Auditoria" at bounding box center [146, 146] width 64 height 7
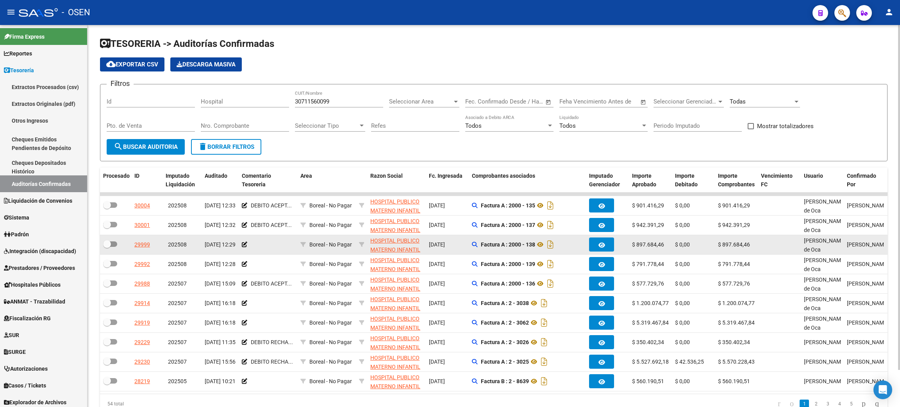
checkbox input "false"
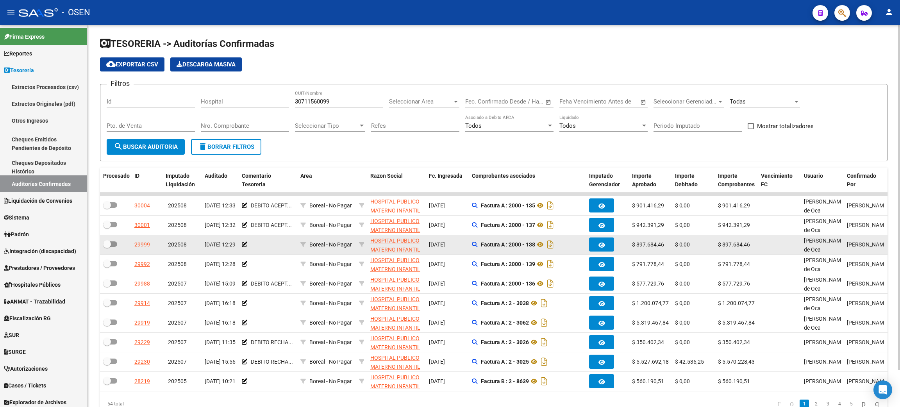
checkbox input "false"
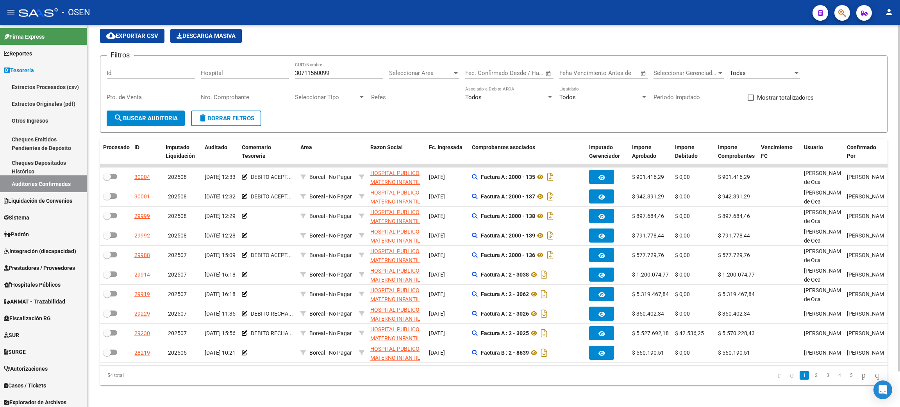
scroll to position [39, 0]
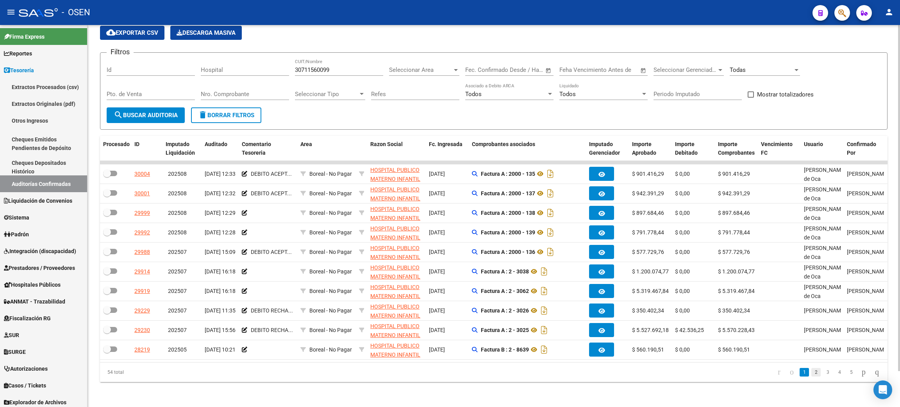
click at [811, 374] on link "2" at bounding box center [815, 372] width 9 height 9
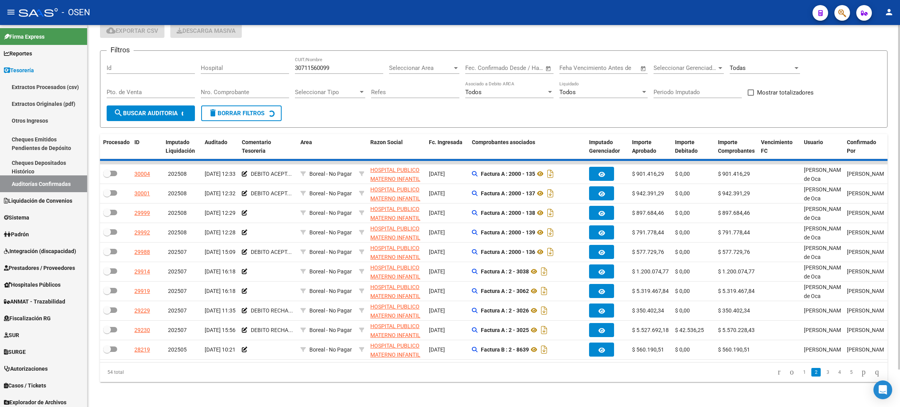
checkbox input "true"
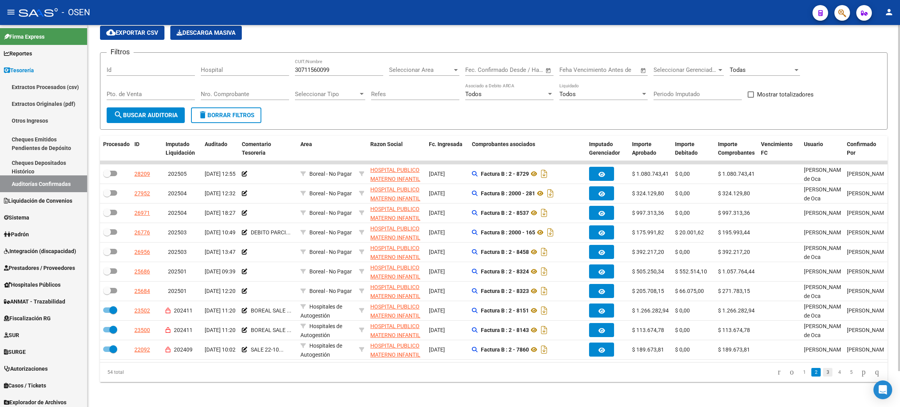
click at [823, 376] on link "3" at bounding box center [827, 372] width 9 height 9
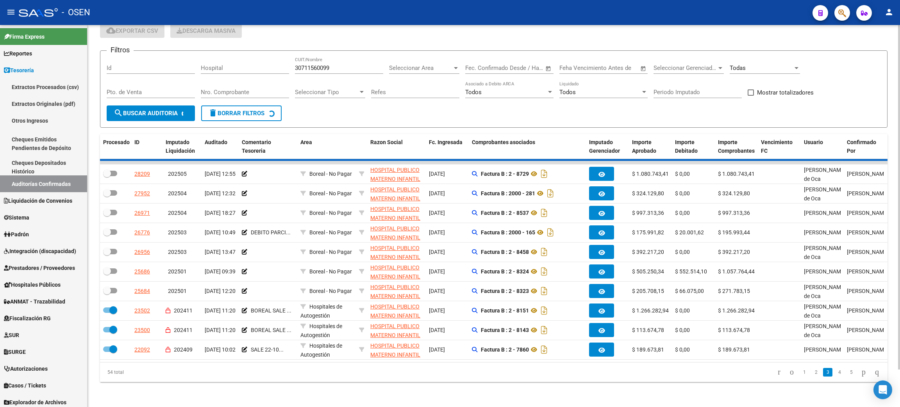
checkbox input "true"
checkbox input "false"
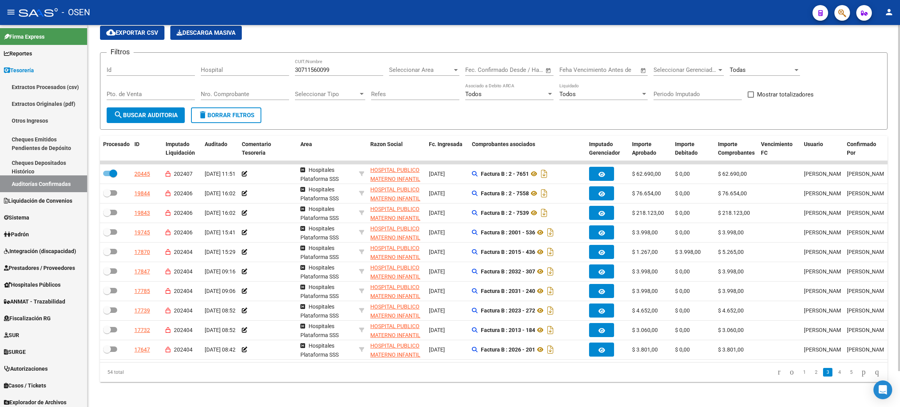
click at [561, 363] on div "54 total 1 2 3 4 5" at bounding box center [493, 372] width 787 height 20
click at [210, 115] on form "Filtros Id Hospital 30711560099 CUIT/Nombre Seleccionar Area Seleccionar Area S…" at bounding box center [493, 90] width 787 height 77
drag, startPoint x: 214, startPoint y: 109, endPoint x: 244, endPoint y: 105, distance: 30.3
click at [214, 112] on span "delete Borrar Filtros" at bounding box center [226, 115] width 56 height 7
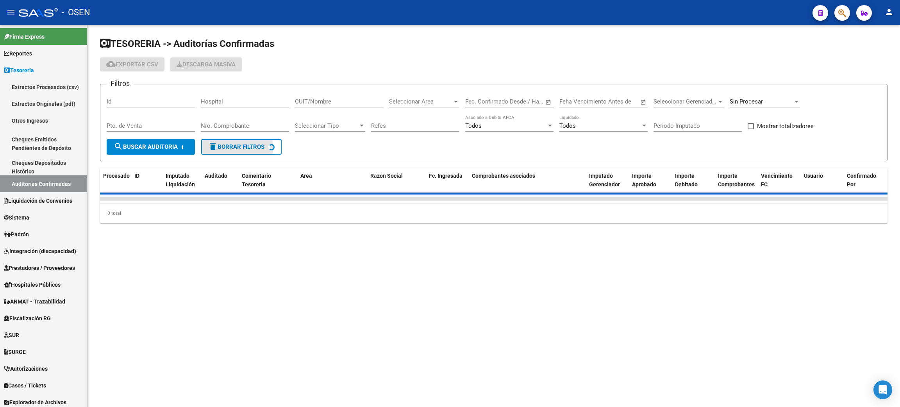
scroll to position [0, 0]
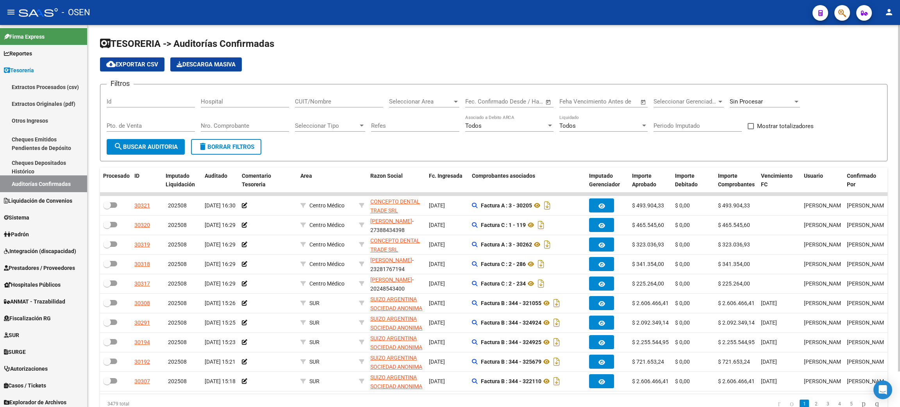
click at [330, 105] on div "CUIT/Nombre" at bounding box center [339, 99] width 88 height 17
click at [423, 96] on div "Seleccionar Area Seleccionar Area" at bounding box center [424, 99] width 70 height 17
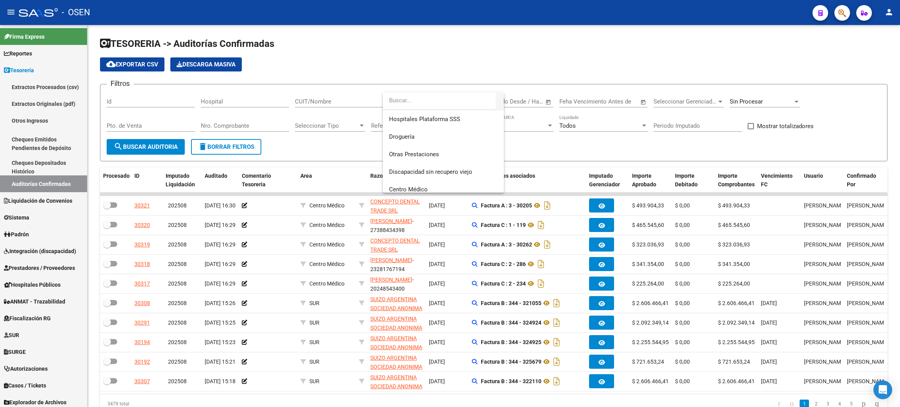
scroll to position [234, 0]
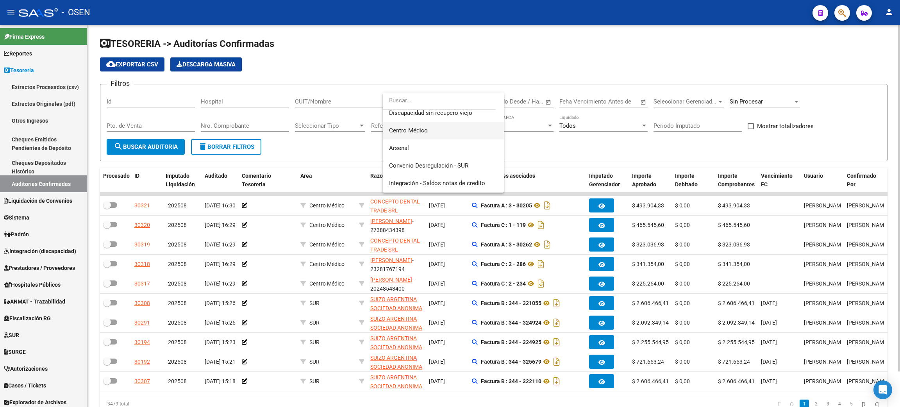
click at [437, 124] on span "Centro Médico" at bounding box center [443, 131] width 109 height 18
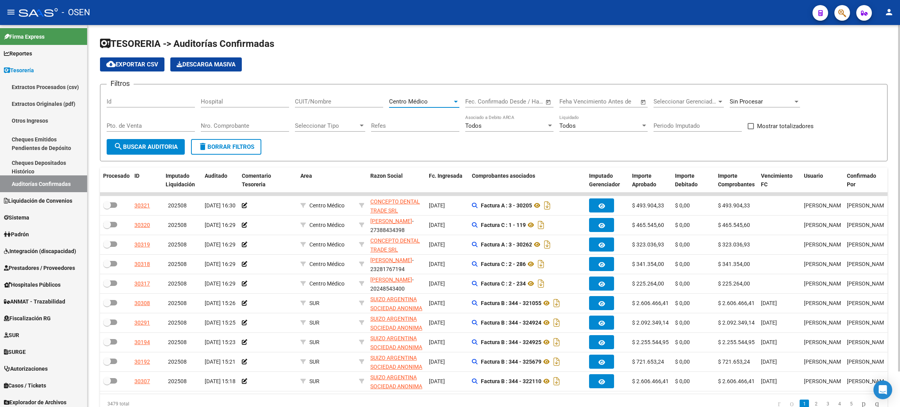
click at [132, 143] on span "search Buscar Auditoria" at bounding box center [146, 146] width 64 height 7
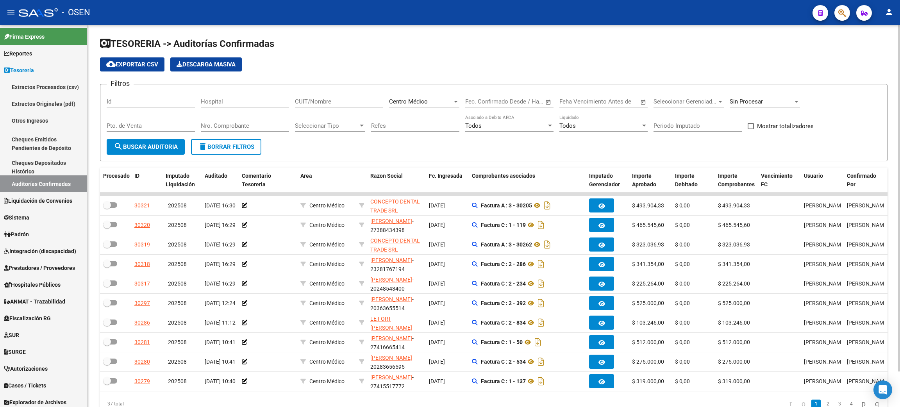
click at [784, 124] on span "Mostrar totalizadores" at bounding box center [785, 125] width 57 height 9
click at [751, 129] on input "Mostrar totalizadores" at bounding box center [750, 129] width 0 height 0
checkbox input "true"
drag, startPoint x: 140, startPoint y: 145, endPoint x: 157, endPoint y: 148, distance: 16.7
click at [140, 145] on span "search Buscar Auditoria" at bounding box center [146, 146] width 64 height 7
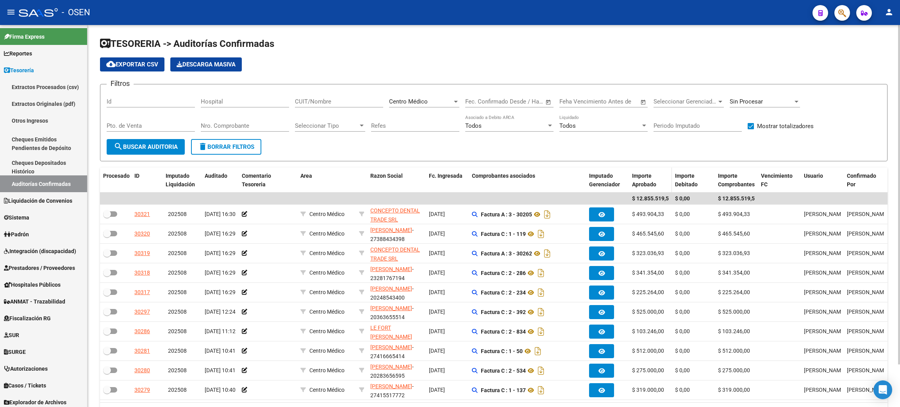
scroll to position [48, 0]
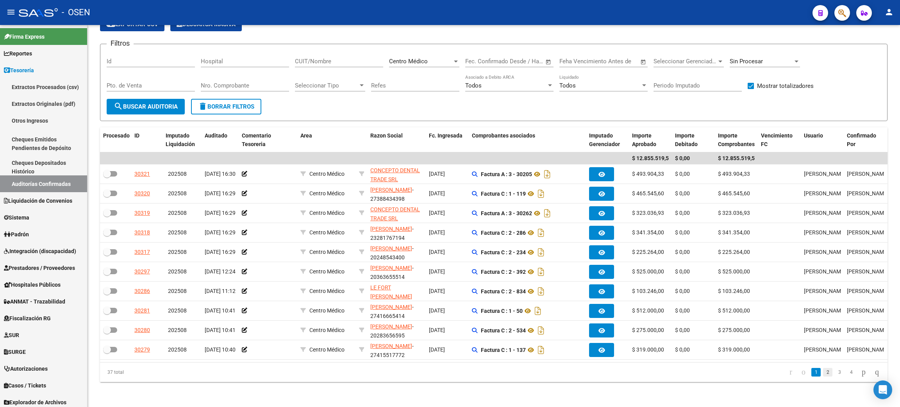
click at [823, 376] on link "2" at bounding box center [827, 372] width 9 height 9
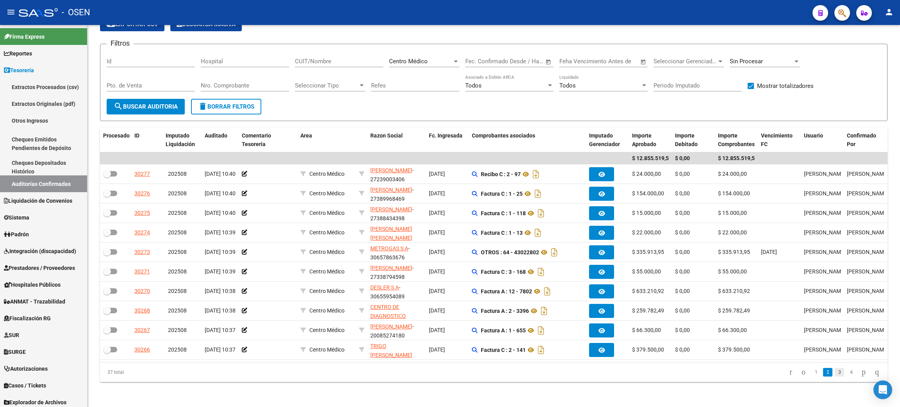
click at [835, 373] on link "3" at bounding box center [839, 372] width 9 height 9
click at [846, 372] on link "4" at bounding box center [850, 372] width 9 height 9
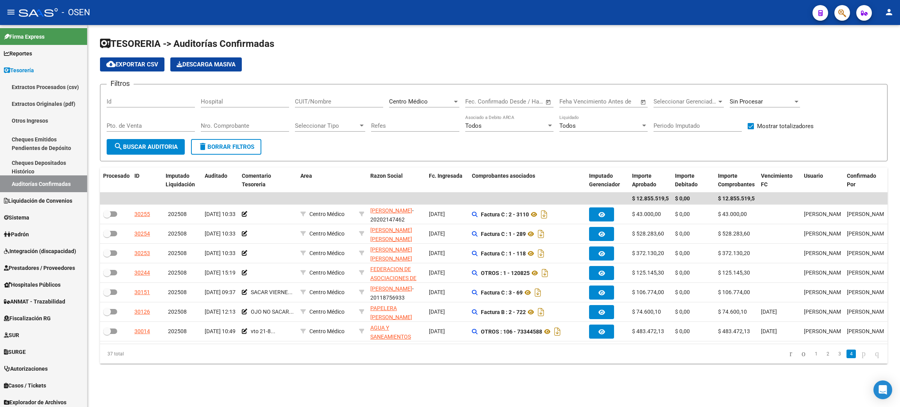
scroll to position [0, 0]
click at [420, 102] on span "Centro Médico" at bounding box center [408, 101] width 39 height 7
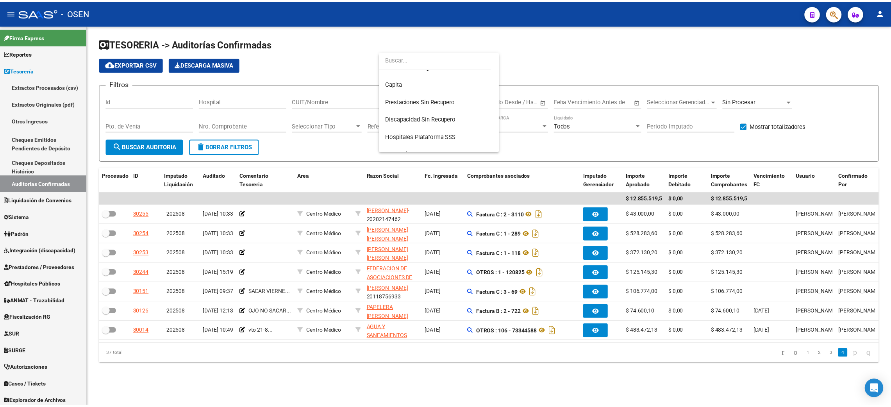
scroll to position [175, 0]
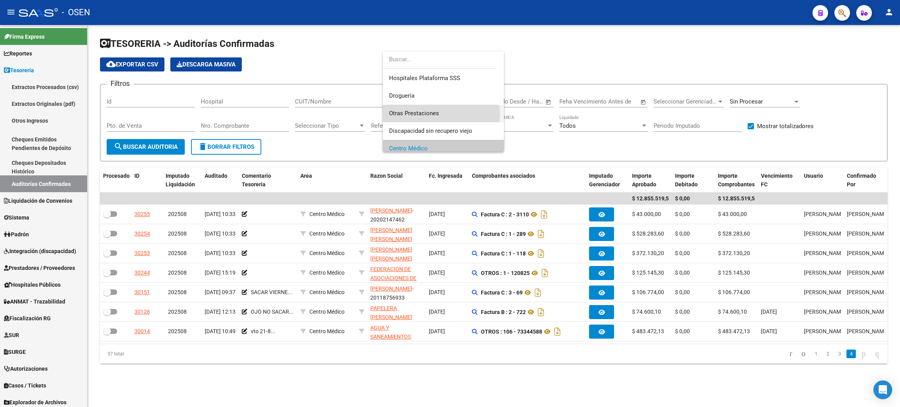
click at [441, 113] on span "Otras Prestaciones" at bounding box center [443, 114] width 109 height 18
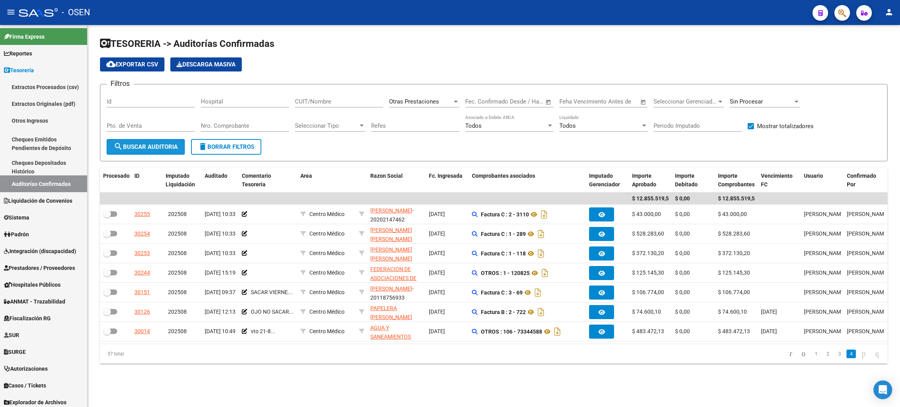
click at [123, 149] on span "search Buscar Auditoria" at bounding box center [146, 146] width 64 height 7
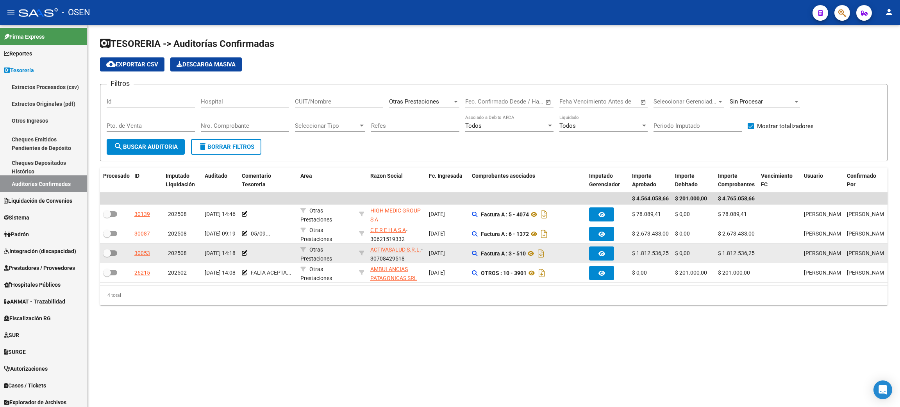
drag, startPoint x: 633, startPoint y: 253, endPoint x: 669, endPoint y: 255, distance: 36.0
click at [669, 255] on datatable-body-cell "$ 1.812.536,25" at bounding box center [650, 253] width 43 height 19
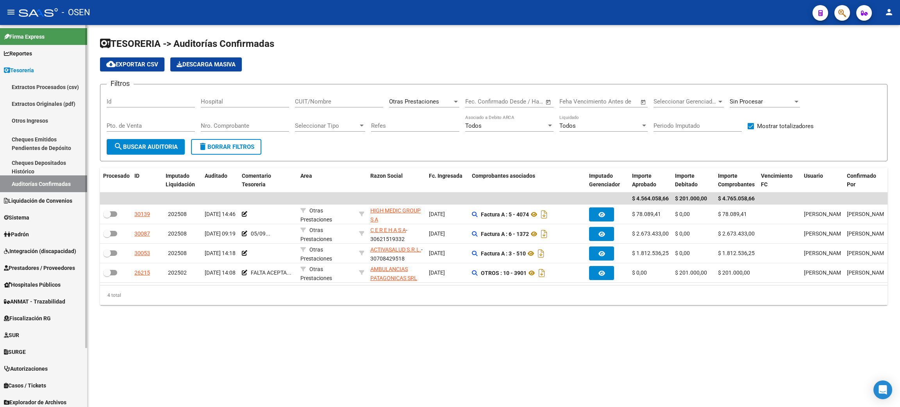
click at [47, 273] on link "Prestadores / Proveedores" at bounding box center [43, 267] width 87 height 17
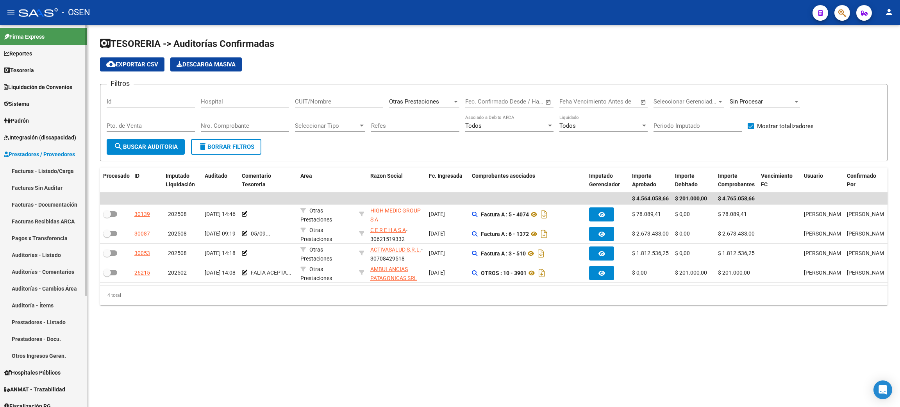
click at [64, 170] on link "Facturas - Listado/Carga" at bounding box center [43, 170] width 87 height 17
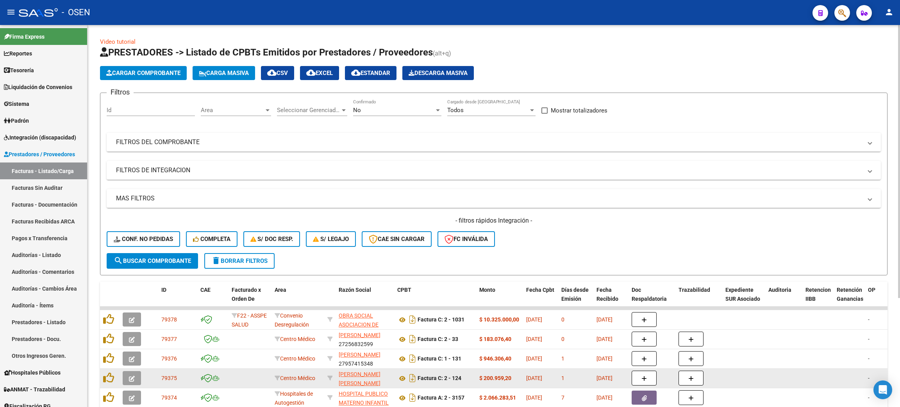
click at [133, 376] on icon "button" at bounding box center [132, 379] width 6 height 6
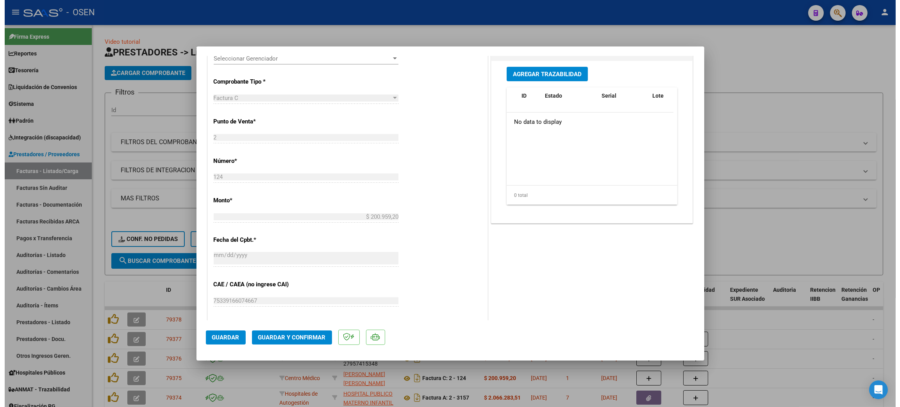
scroll to position [293, 0]
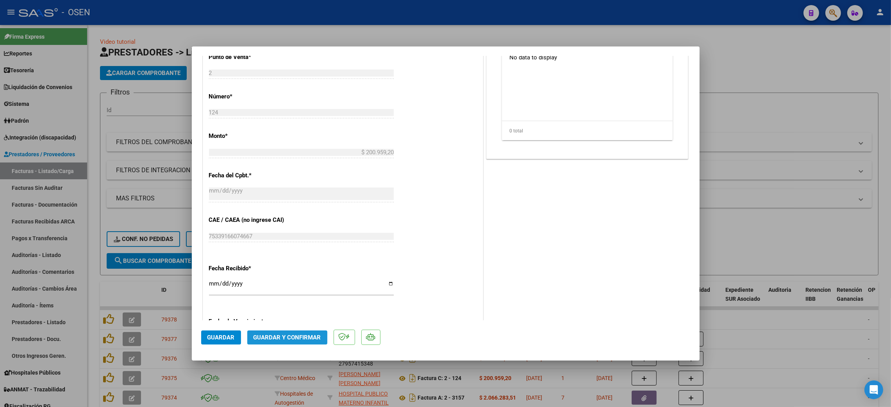
click at [293, 336] on span "Guardar y Confirmar" at bounding box center [287, 337] width 68 height 7
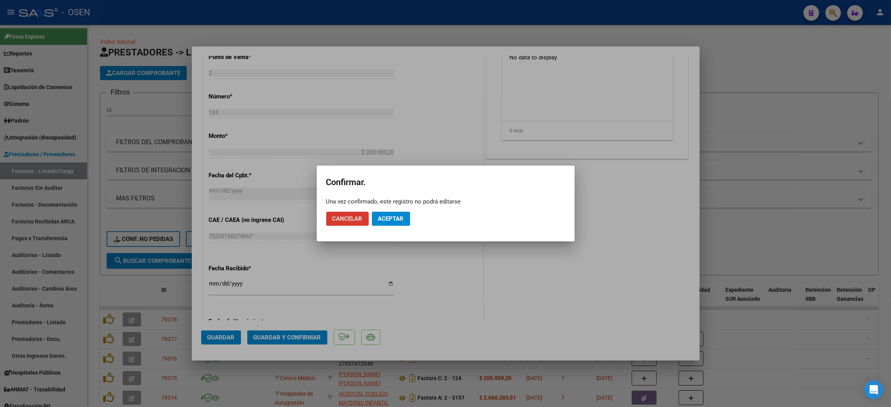
click at [401, 222] on button "Aceptar" at bounding box center [391, 219] width 38 height 14
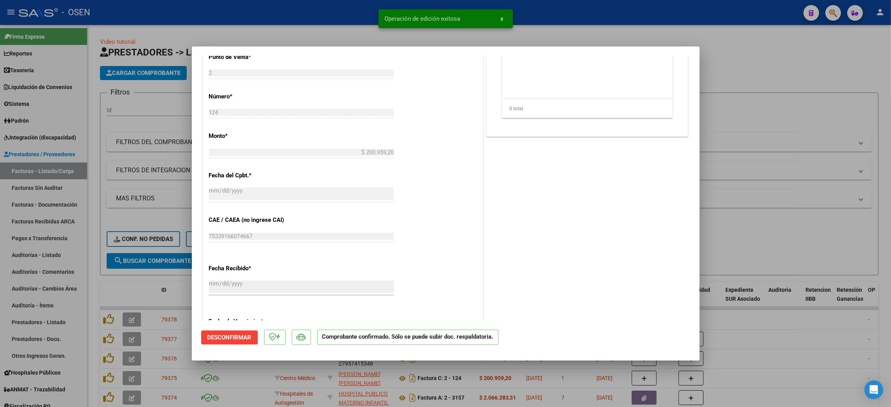
click at [760, 189] on div at bounding box center [445, 203] width 891 height 407
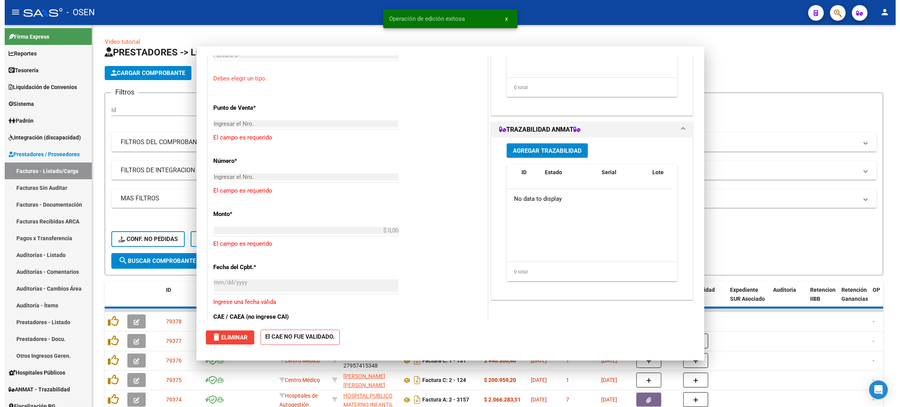
scroll to position [0, 0]
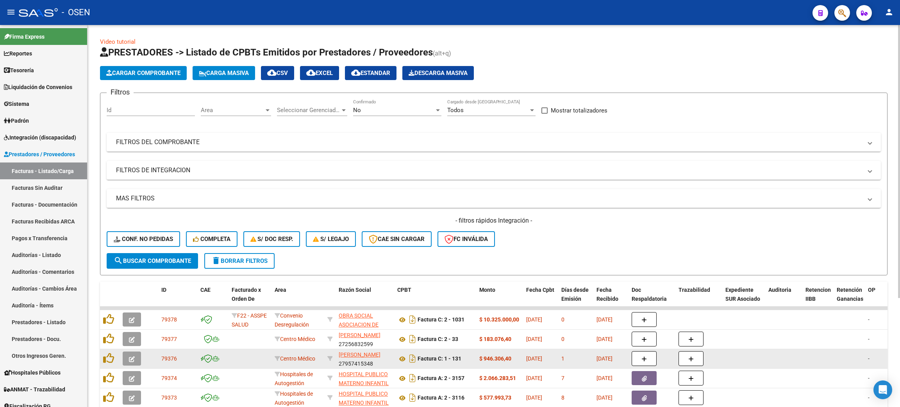
click at [131, 352] on button "button" at bounding box center [132, 358] width 18 height 14
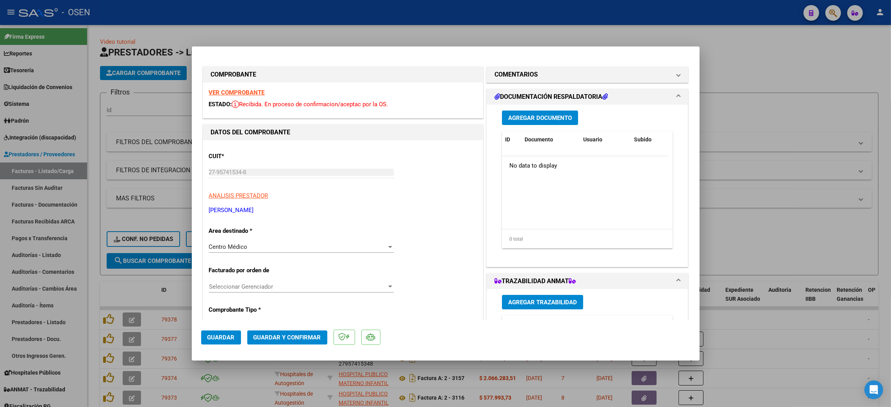
click at [274, 336] on span "Guardar y Confirmar" at bounding box center [287, 337] width 68 height 7
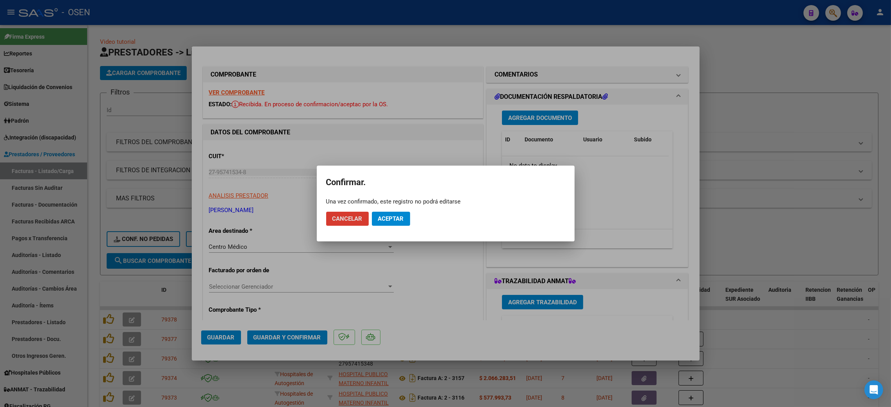
click at [380, 221] on span "Aceptar" at bounding box center [391, 218] width 26 height 7
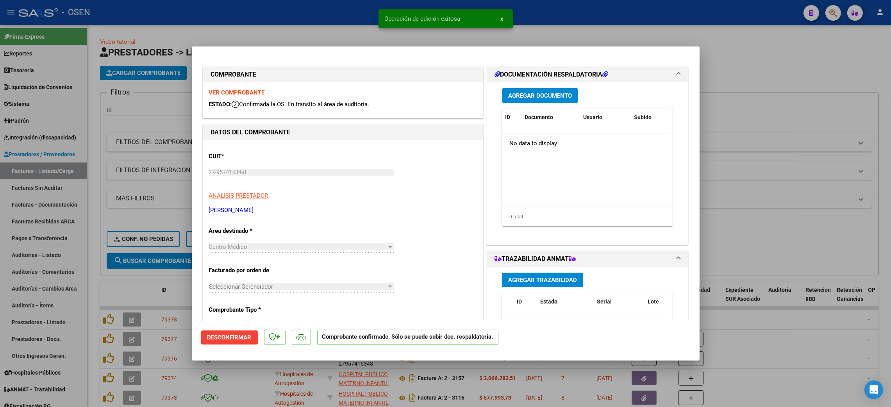
click at [764, 98] on div at bounding box center [445, 203] width 891 height 407
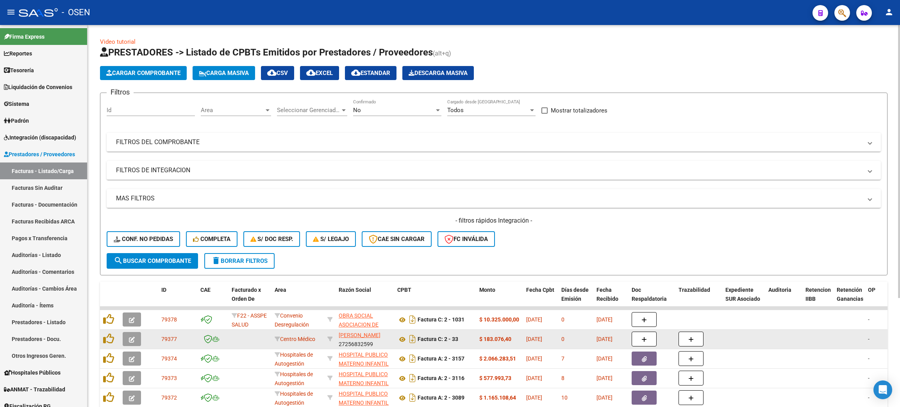
click at [134, 341] on icon "button" at bounding box center [132, 340] width 6 height 6
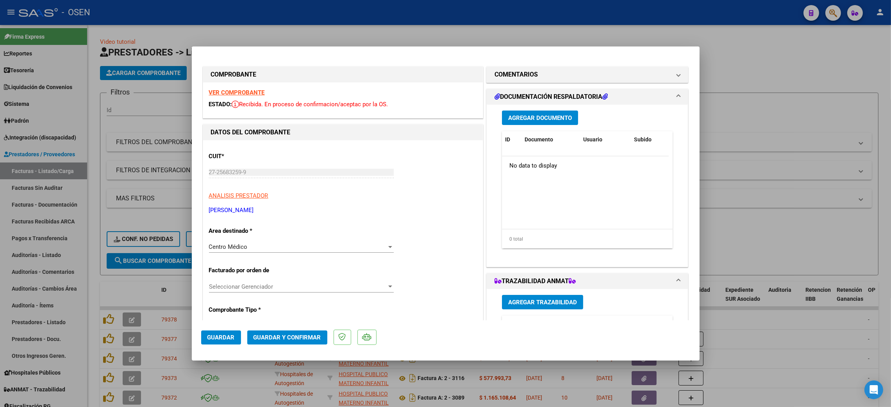
click at [273, 338] on span "Guardar y Confirmar" at bounding box center [287, 337] width 68 height 7
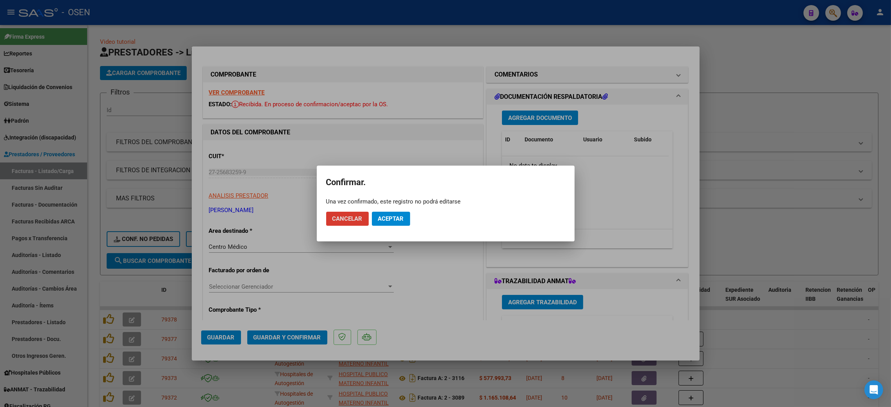
click at [395, 218] on span "Aceptar" at bounding box center [391, 218] width 26 height 7
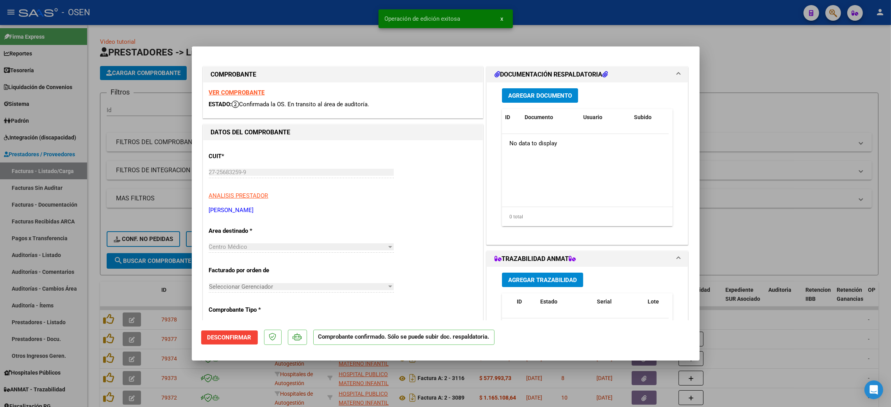
click at [739, 49] on div at bounding box center [445, 203] width 891 height 407
type input "$ 0,00"
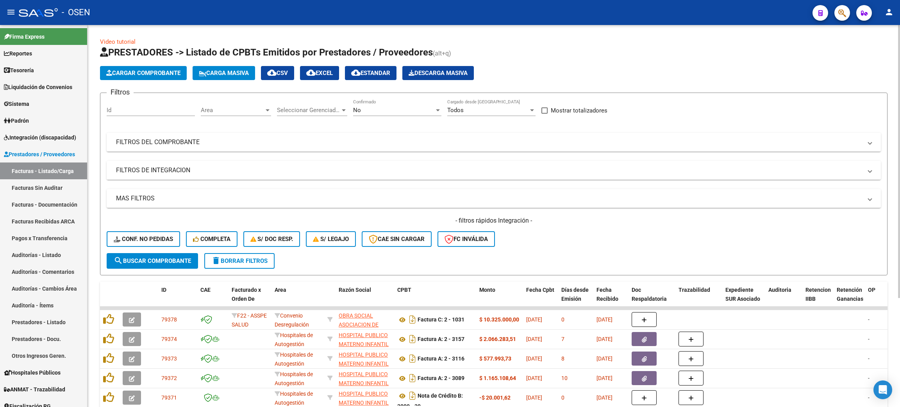
click at [727, 178] on mat-expansion-panel-header "FILTROS DE INTEGRACION" at bounding box center [494, 170] width 774 height 19
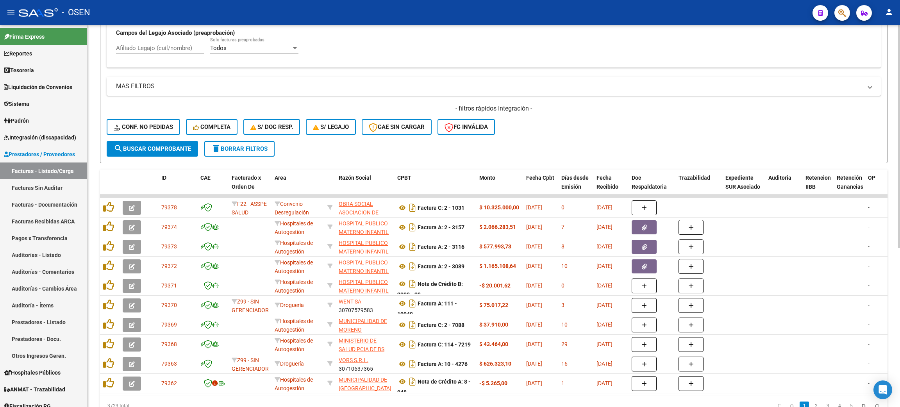
scroll to position [234, 0]
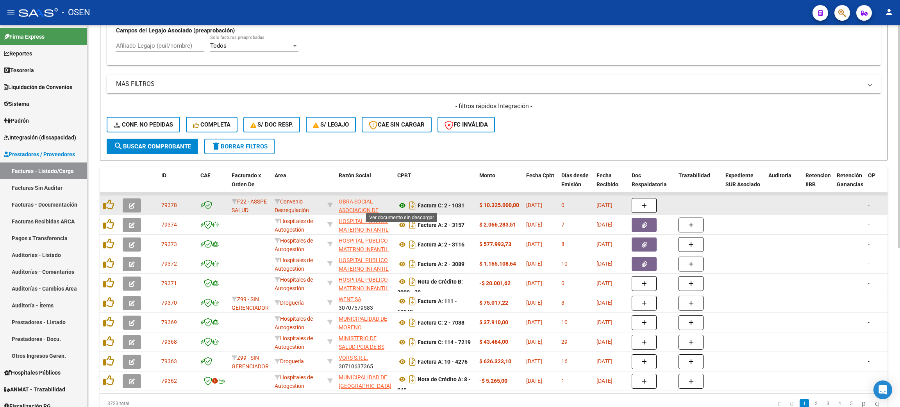
click at [402, 206] on icon at bounding box center [402, 205] width 10 height 9
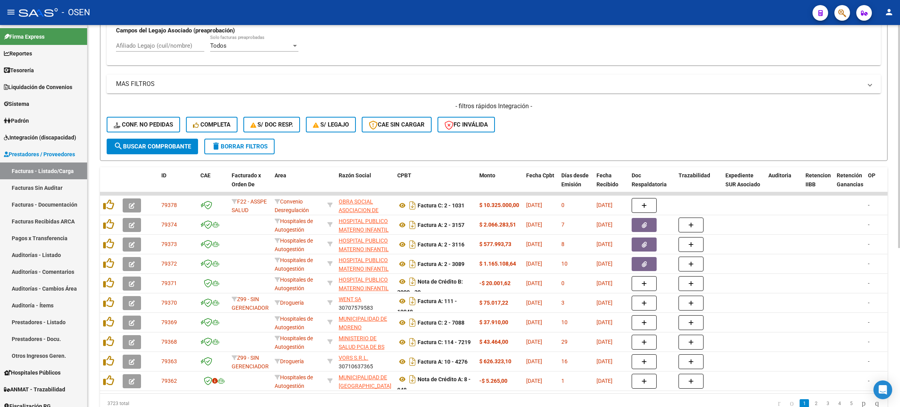
click at [33, 253] on link "Auditorías - Listado" at bounding box center [43, 254] width 87 height 17
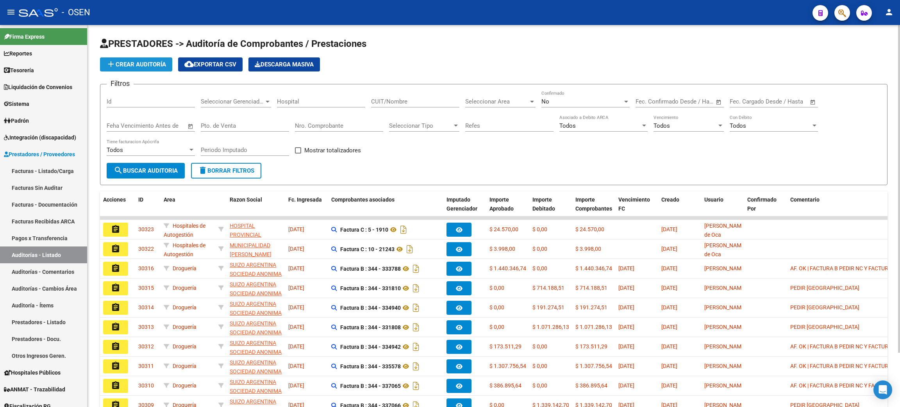
click at [143, 64] on span "add Crear Auditoría" at bounding box center [136, 64] width 60 height 7
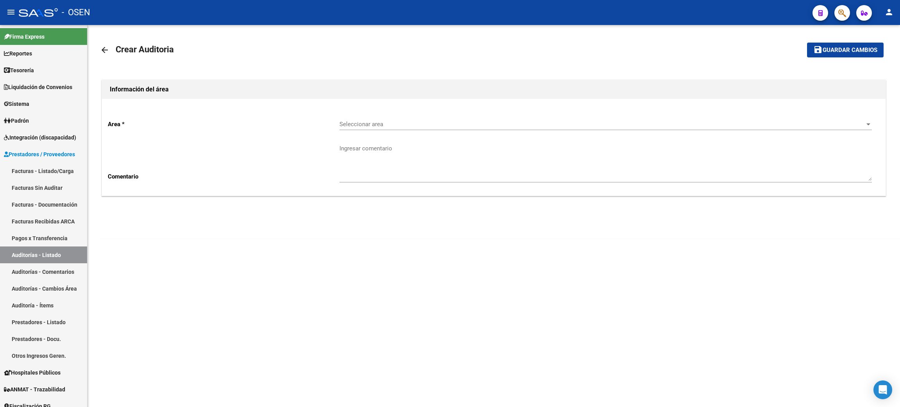
click at [408, 126] on span "Seleccionar area" at bounding box center [601, 124] width 525 height 7
click at [383, 194] on span "Centro Médico" at bounding box center [605, 195] width 532 height 18
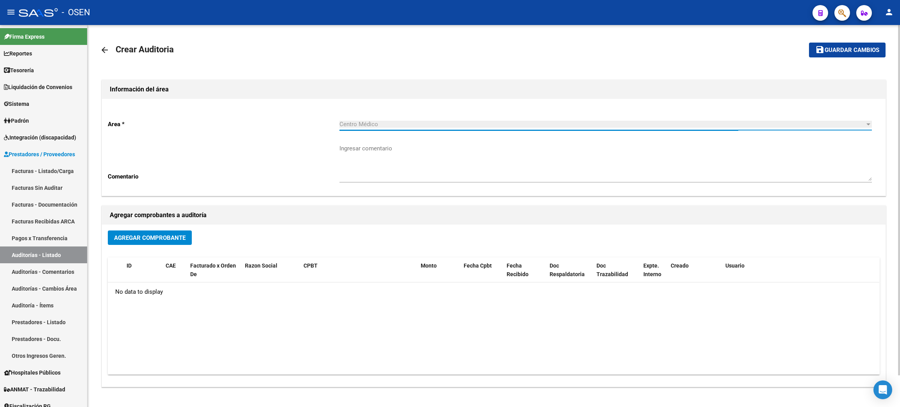
click at [181, 237] on span "Agregar Comprobante" at bounding box center [149, 237] width 71 height 7
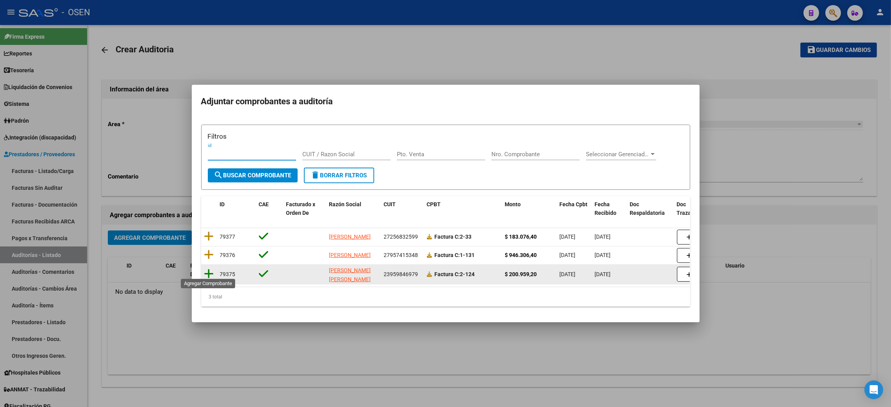
click at [207, 272] on icon at bounding box center [209, 273] width 10 height 11
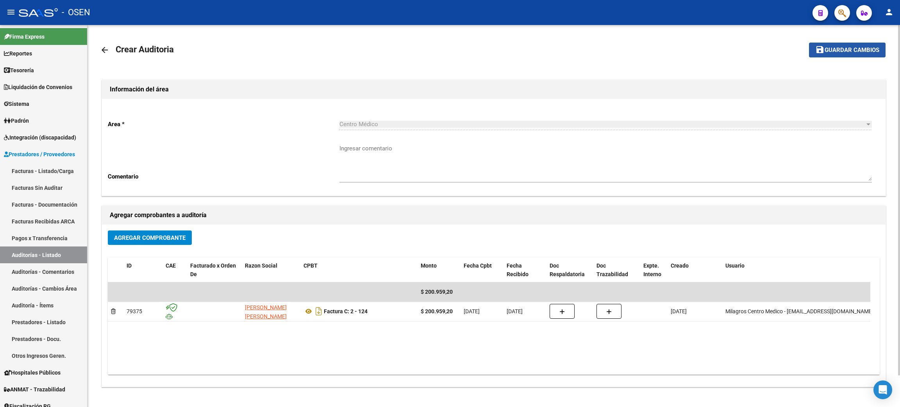
click at [844, 54] on button "save Guardar cambios" at bounding box center [847, 50] width 77 height 14
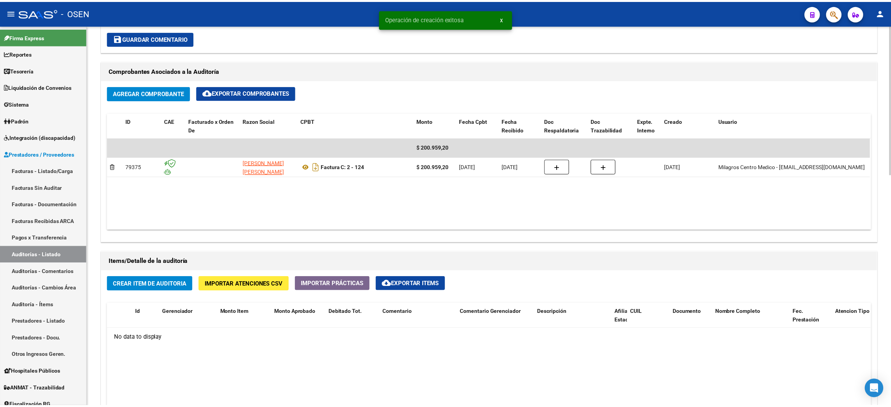
scroll to position [351, 0]
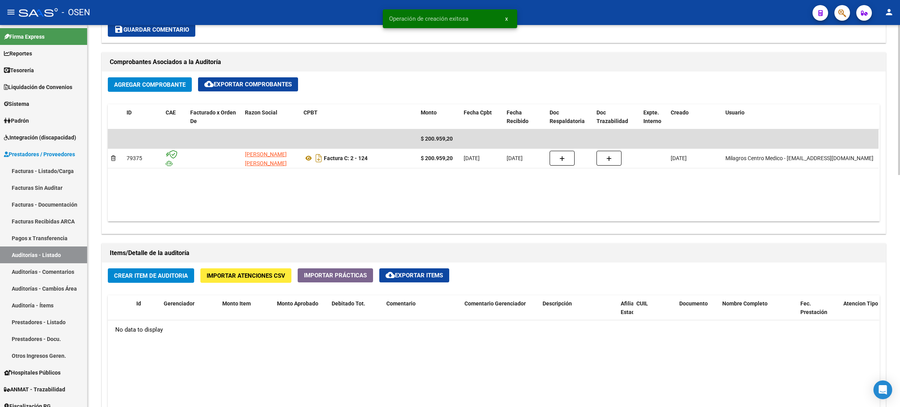
click at [150, 275] on span "Crear Item de Auditoria" at bounding box center [151, 275] width 74 height 7
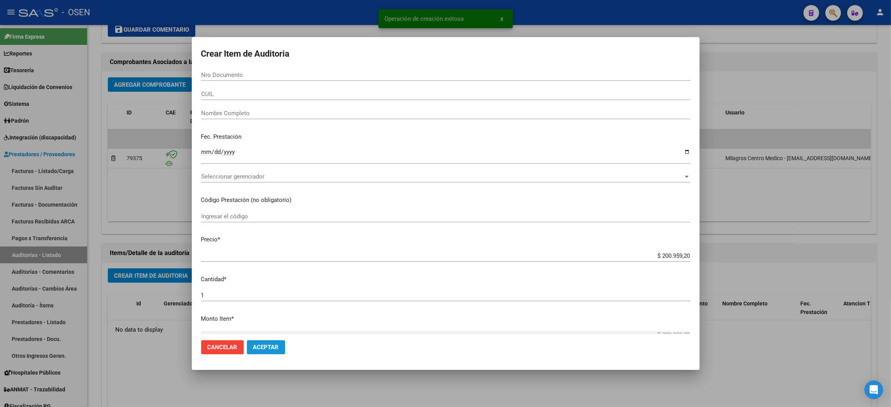
click at [261, 348] on span "Aceptar" at bounding box center [266, 347] width 26 height 7
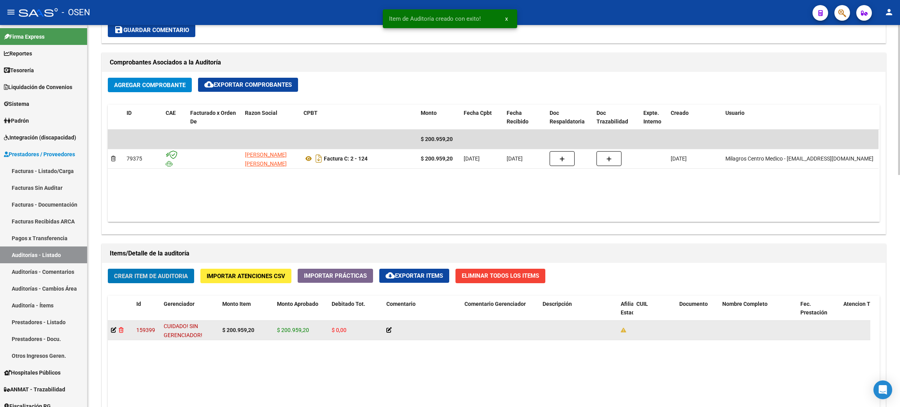
click at [119, 332] on icon at bounding box center [121, 329] width 5 height 5
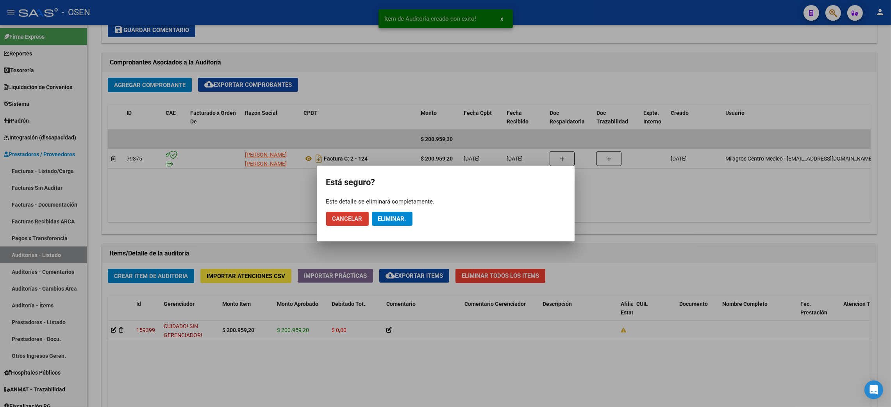
click at [386, 220] on span "Eliminar." at bounding box center [392, 218] width 28 height 7
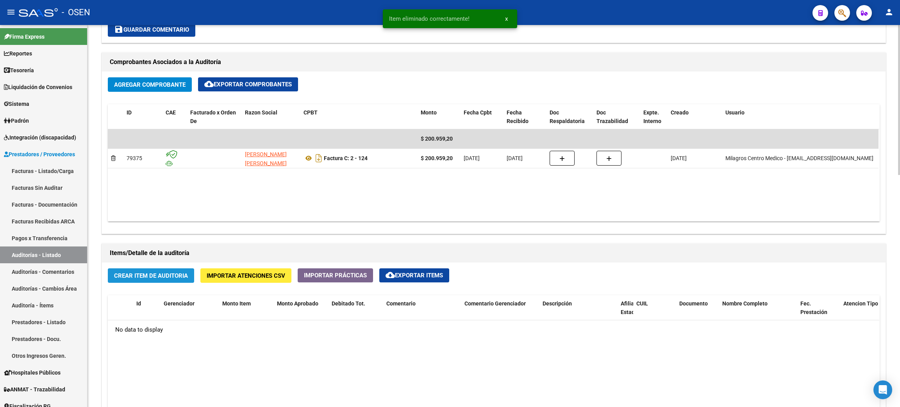
click at [157, 275] on span "Crear Item de Auditoria" at bounding box center [151, 275] width 74 height 7
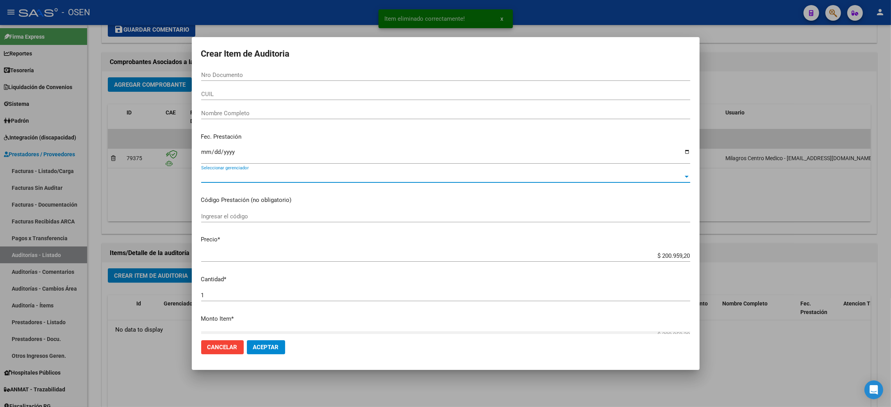
click at [262, 177] on span "Seleccionar gerenciador" at bounding box center [442, 176] width 482 height 7
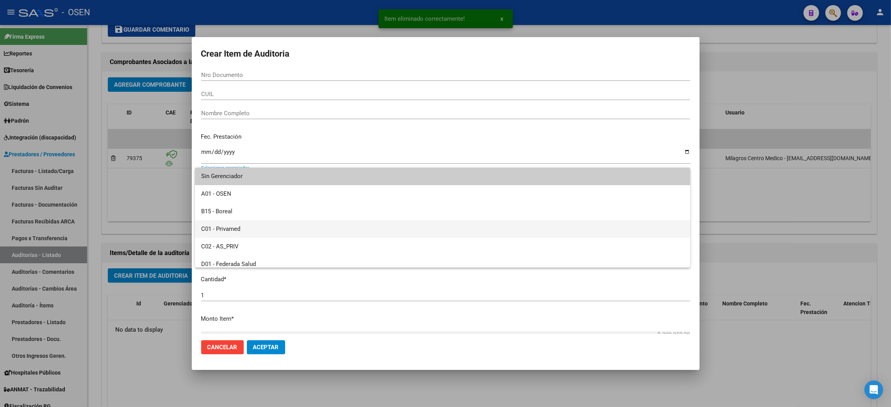
click at [248, 228] on span "C01 - Privamed" at bounding box center [442, 229] width 483 height 18
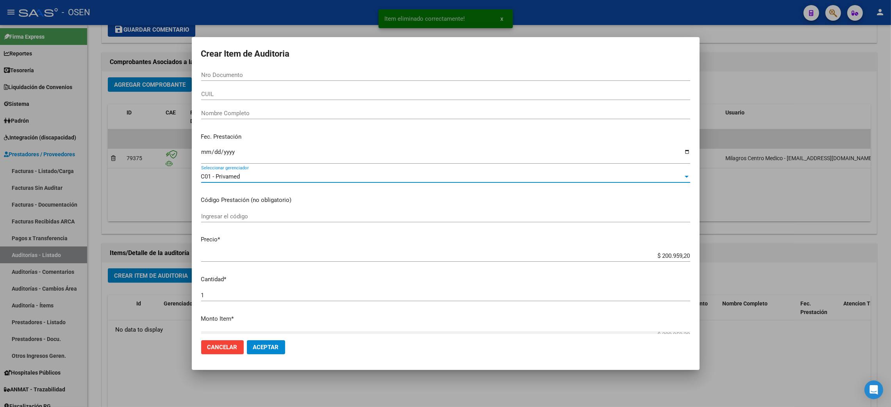
click at [262, 342] on button "Aceptar" at bounding box center [266, 347] width 38 height 14
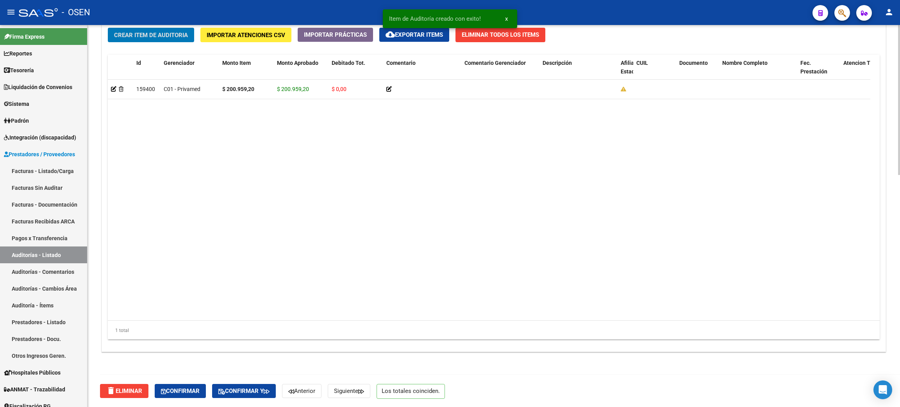
scroll to position [592, 0]
click at [170, 387] on span "Confirmar" at bounding box center [180, 390] width 39 height 7
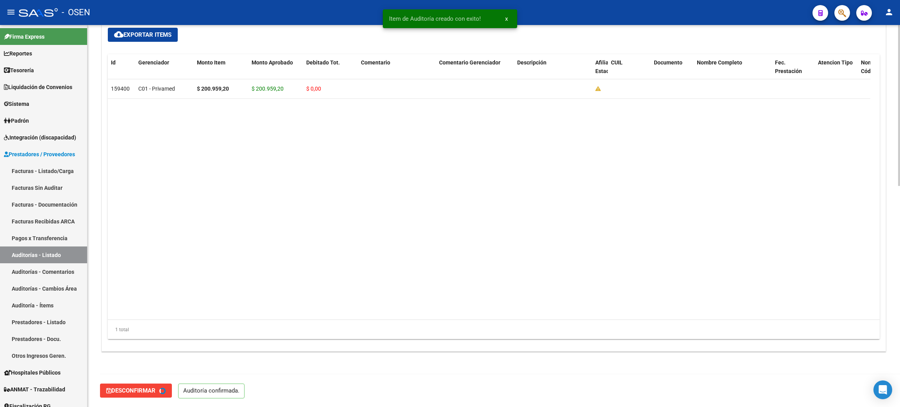
type input "202508"
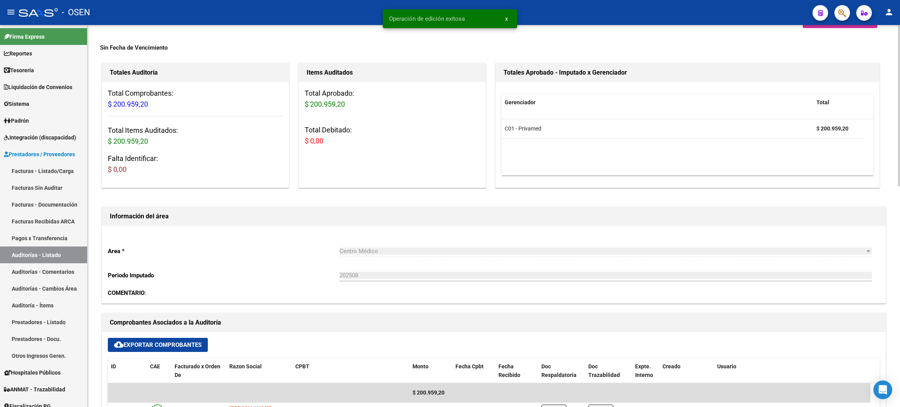
scroll to position [0, 0]
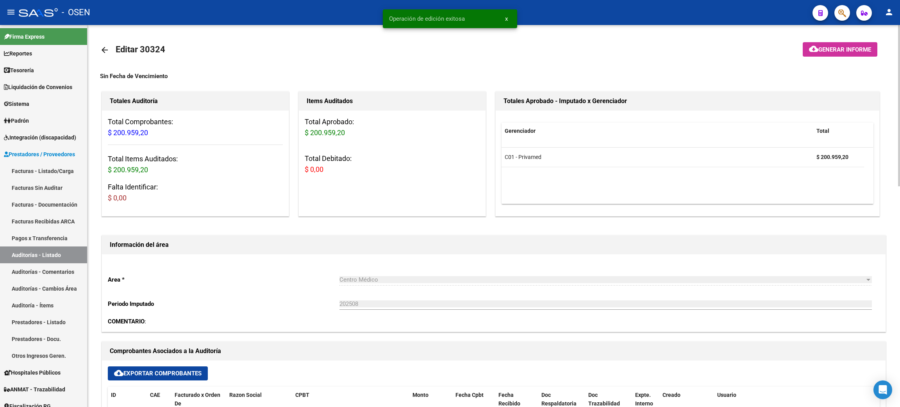
click at [104, 48] on mat-icon "arrow_back" at bounding box center [104, 49] width 9 height 9
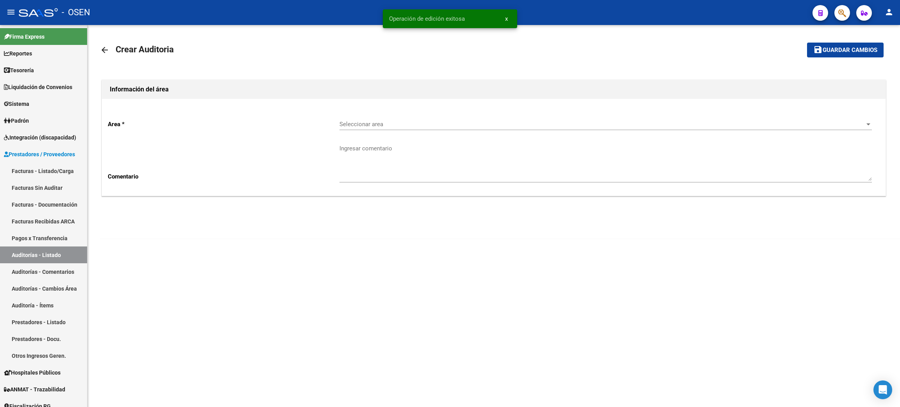
click at [403, 121] on span "Seleccionar area" at bounding box center [601, 124] width 525 height 7
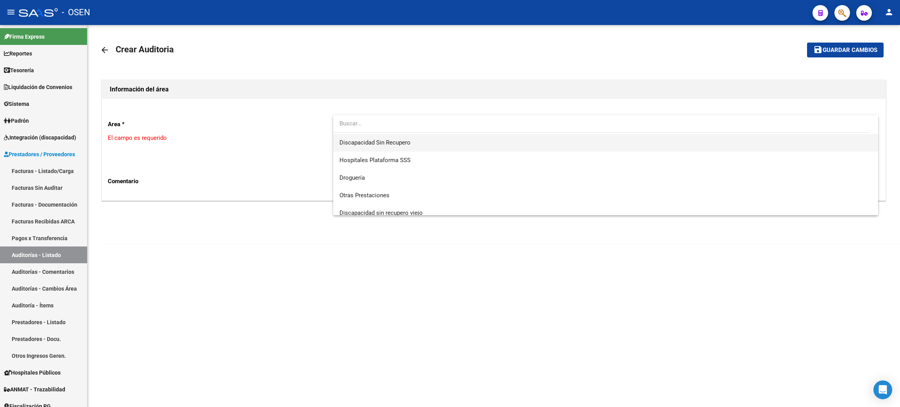
scroll to position [175, 0]
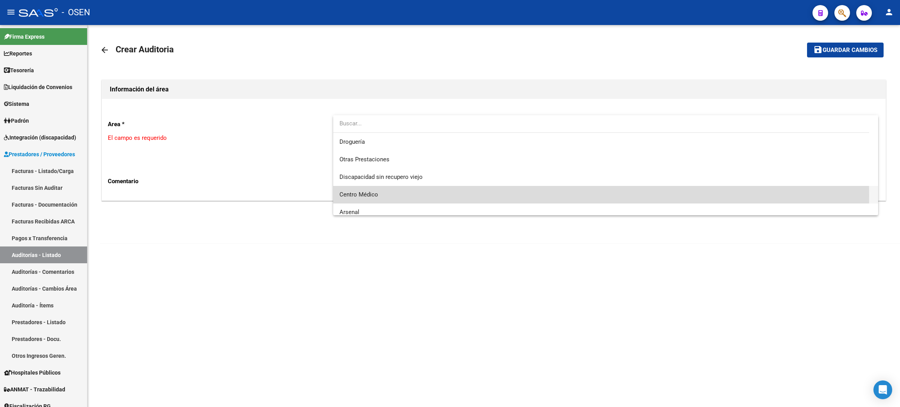
click at [384, 194] on span "Centro Médico" at bounding box center [605, 195] width 532 height 18
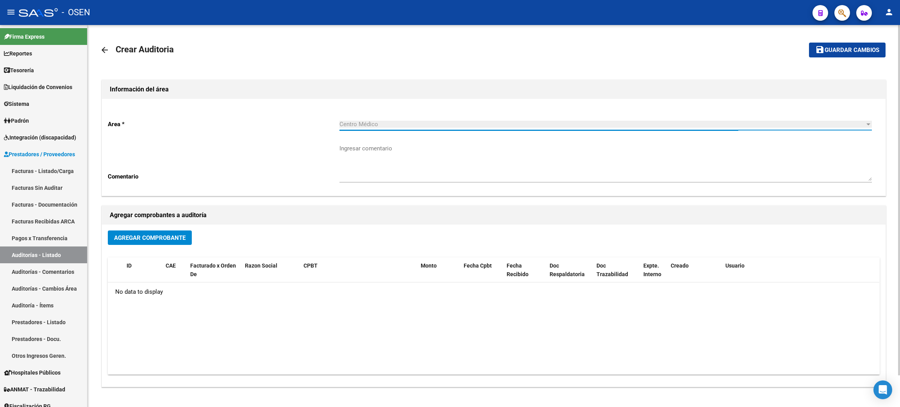
click at [175, 238] on span "Agregar Comprobante" at bounding box center [149, 237] width 71 height 7
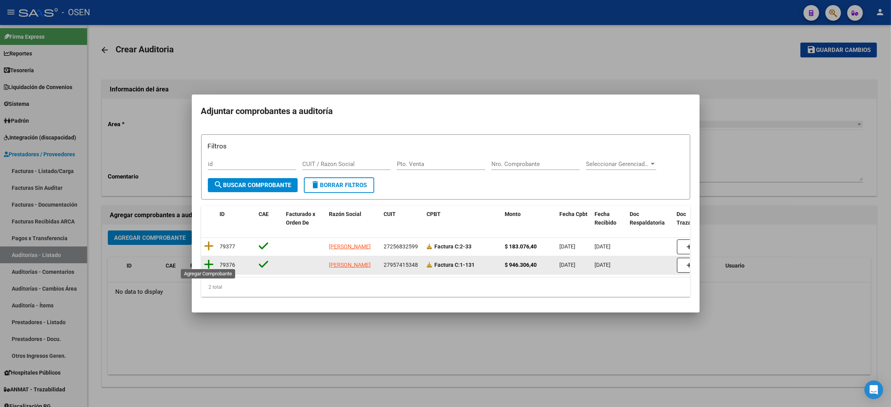
click at [207, 262] on icon at bounding box center [209, 264] width 10 height 11
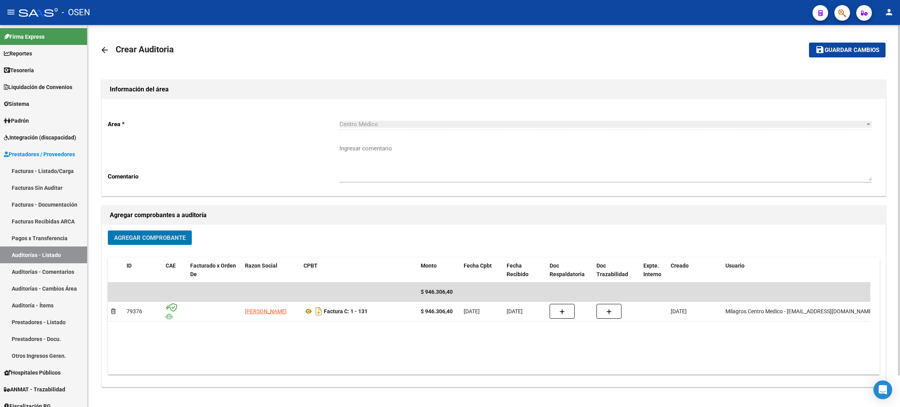
click at [849, 54] on button "save Guardar cambios" at bounding box center [847, 50] width 77 height 14
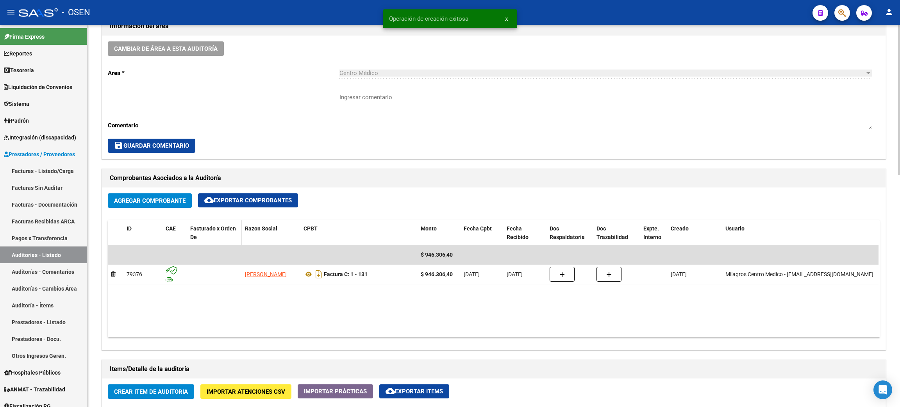
scroll to position [293, 0]
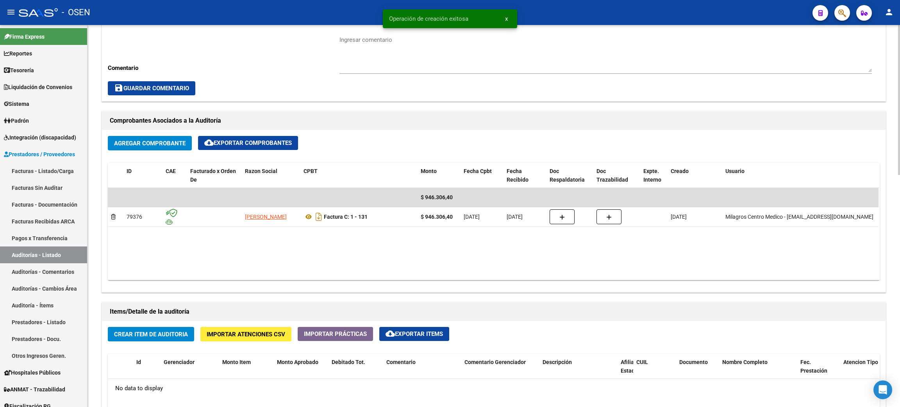
click at [170, 332] on span "Crear Item de Auditoria" at bounding box center [151, 334] width 74 height 7
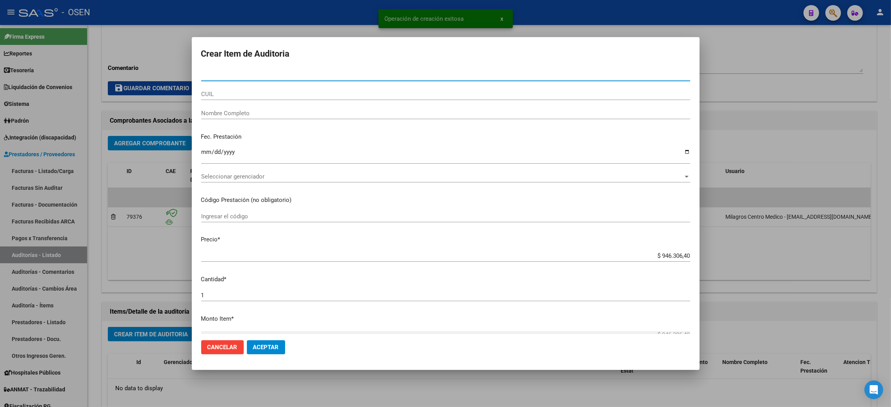
click at [260, 174] on span "Seleccionar gerenciador" at bounding box center [442, 176] width 482 height 7
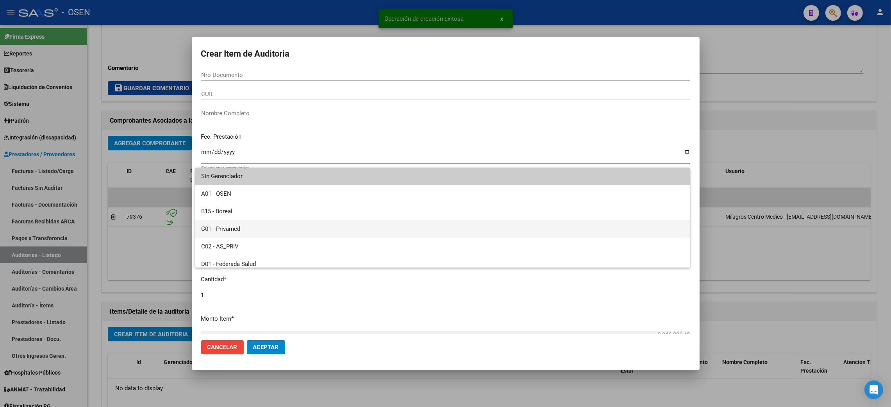
click at [243, 229] on span "C01 - Privamed" at bounding box center [442, 229] width 483 height 18
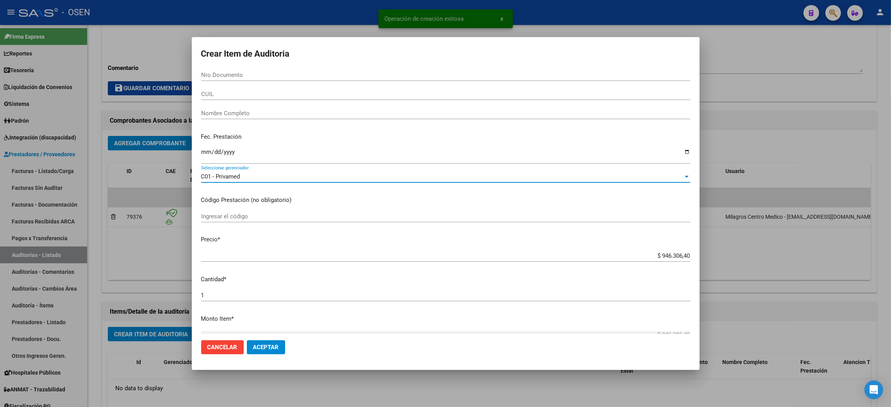
click at [266, 343] on button "Aceptar" at bounding box center [266, 347] width 38 height 14
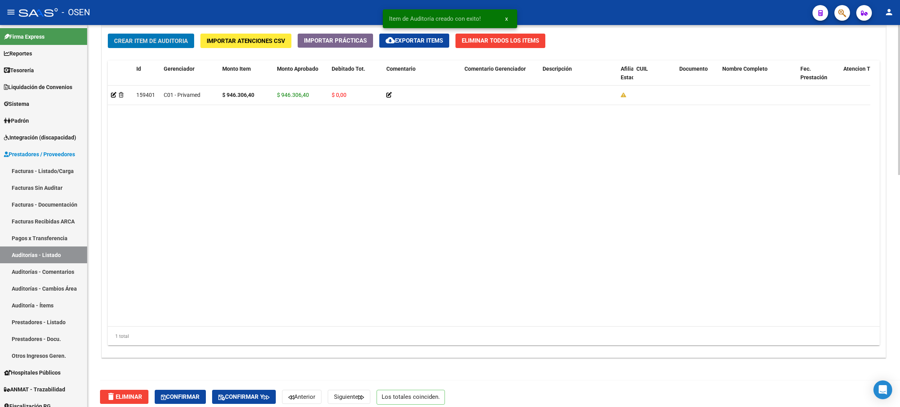
click at [171, 398] on span "Confirmar" at bounding box center [180, 396] width 39 height 7
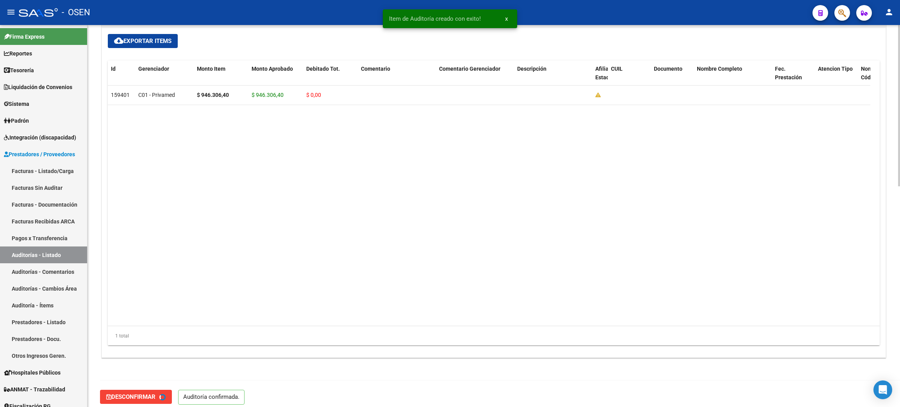
type input "202508"
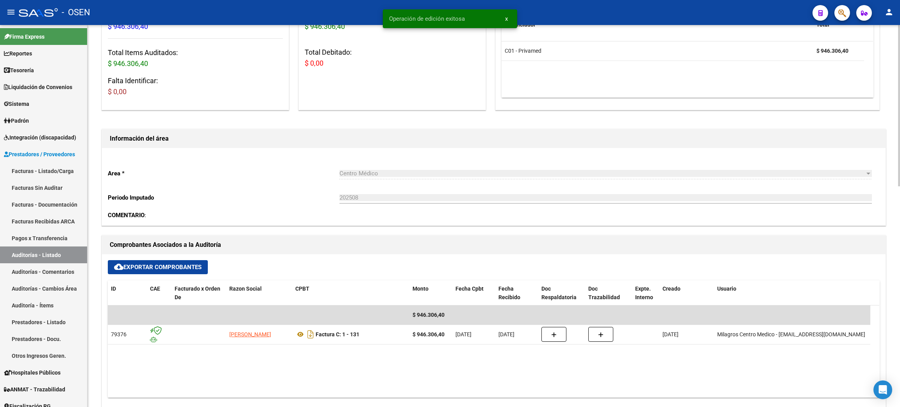
scroll to position [0, 0]
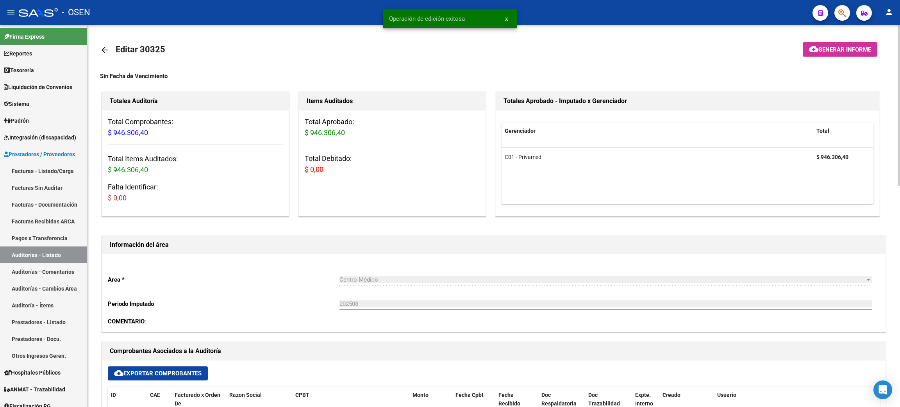
click at [104, 49] on mat-icon "arrow_back" at bounding box center [104, 49] width 9 height 9
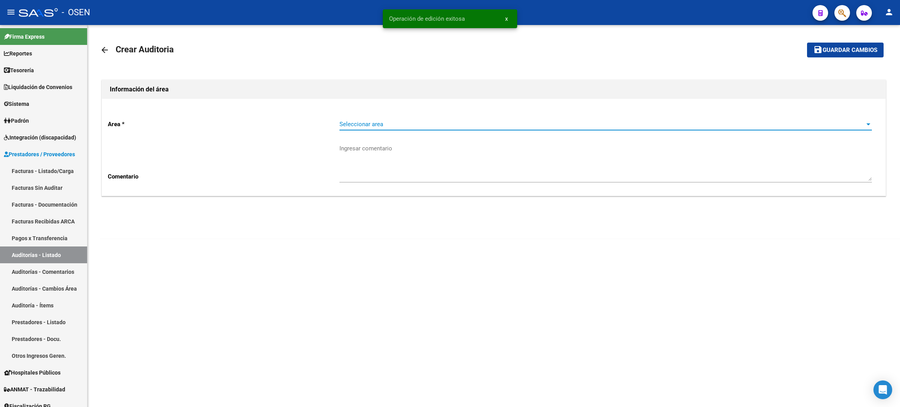
click at [358, 125] on span "Seleccionar area" at bounding box center [601, 124] width 525 height 7
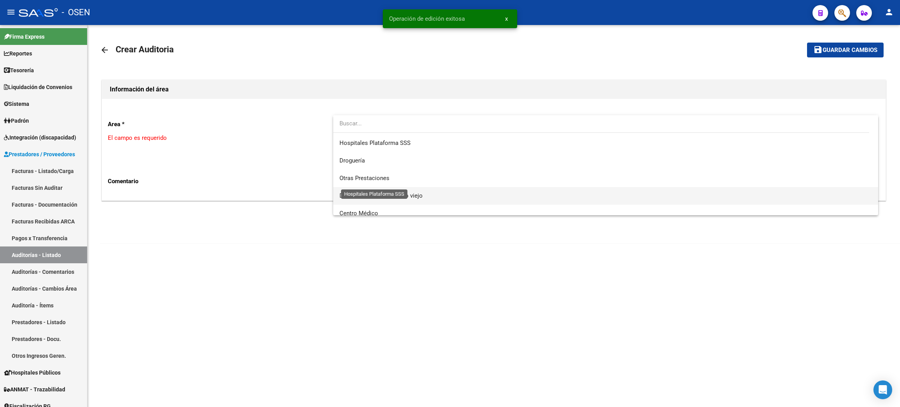
scroll to position [175, 0]
click at [378, 194] on span "Centro Médico" at bounding box center [605, 195] width 532 height 18
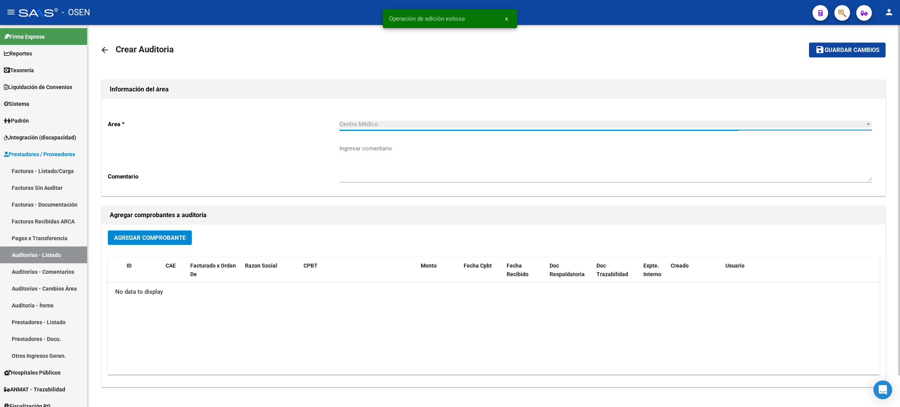
click at [184, 237] on span "Agregar Comprobante" at bounding box center [149, 237] width 71 height 7
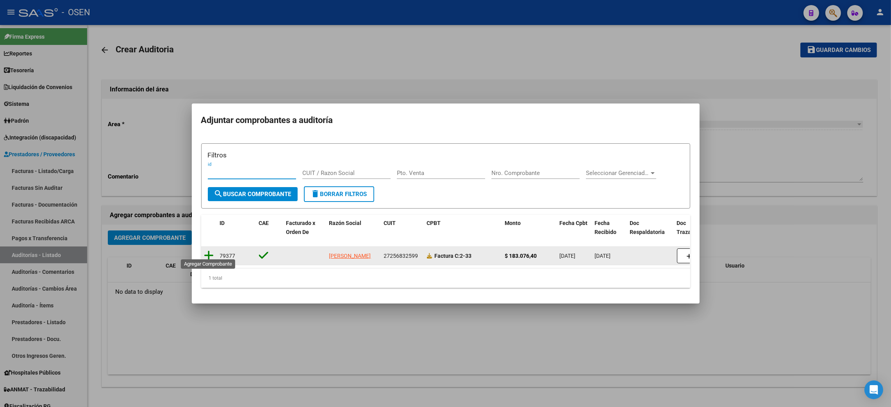
click at [209, 250] on icon at bounding box center [209, 255] width 10 height 11
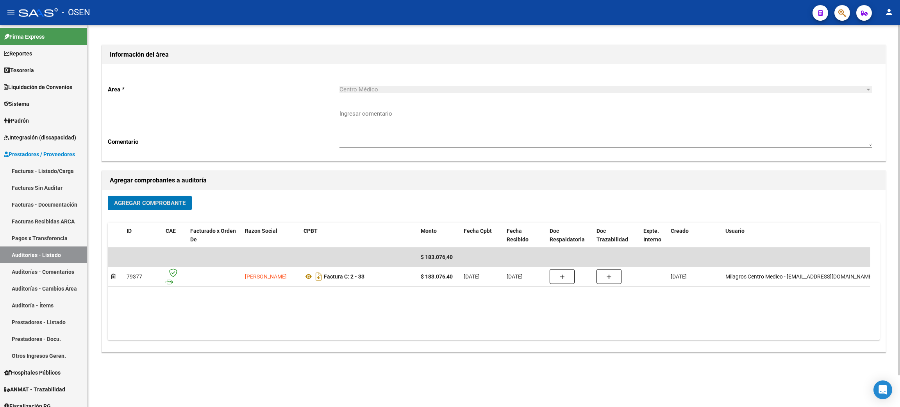
scroll to position [0, 0]
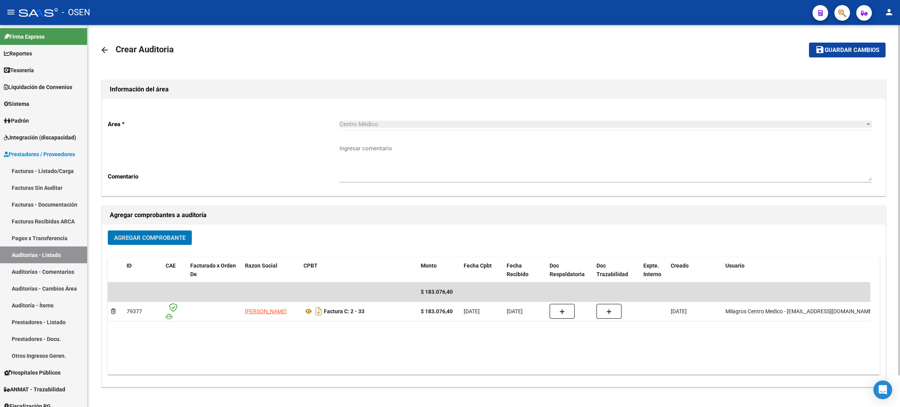
click at [844, 50] on span "Guardar cambios" at bounding box center [851, 50] width 55 height 7
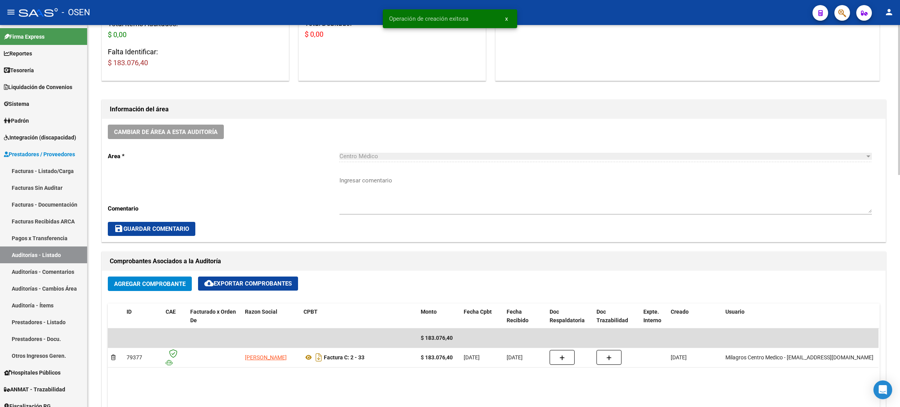
scroll to position [293, 0]
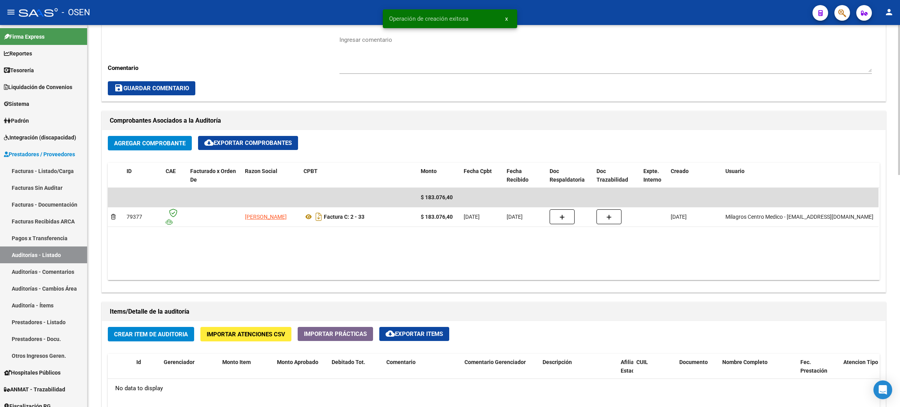
click at [163, 328] on button "Crear Item de Auditoria" at bounding box center [151, 334] width 86 height 14
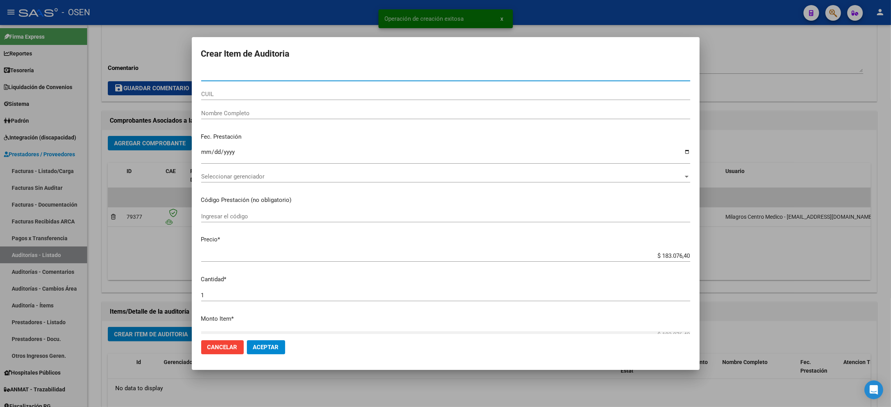
click at [247, 175] on span "Seleccionar gerenciador" at bounding box center [442, 176] width 482 height 7
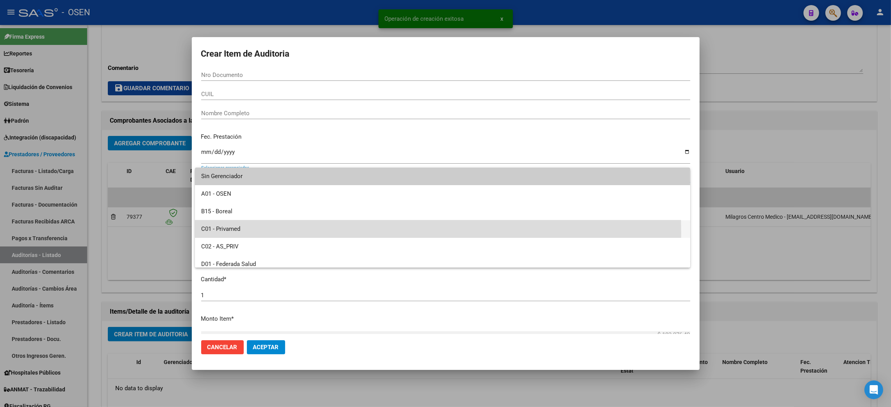
click at [235, 233] on span "C01 - Privamed" at bounding box center [442, 229] width 483 height 18
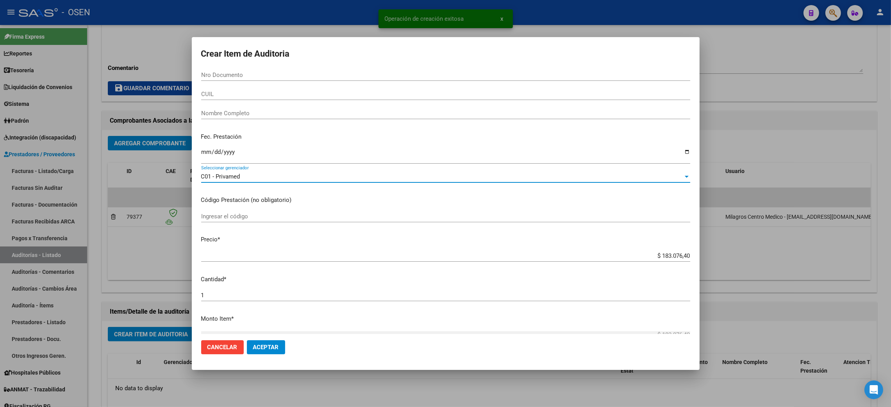
click at [262, 350] on span "Aceptar" at bounding box center [266, 347] width 26 height 7
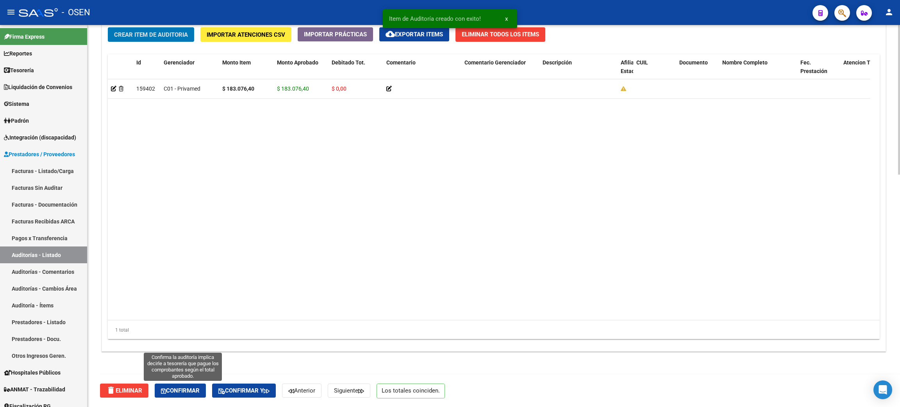
click at [168, 387] on span "Confirmar" at bounding box center [180, 390] width 39 height 7
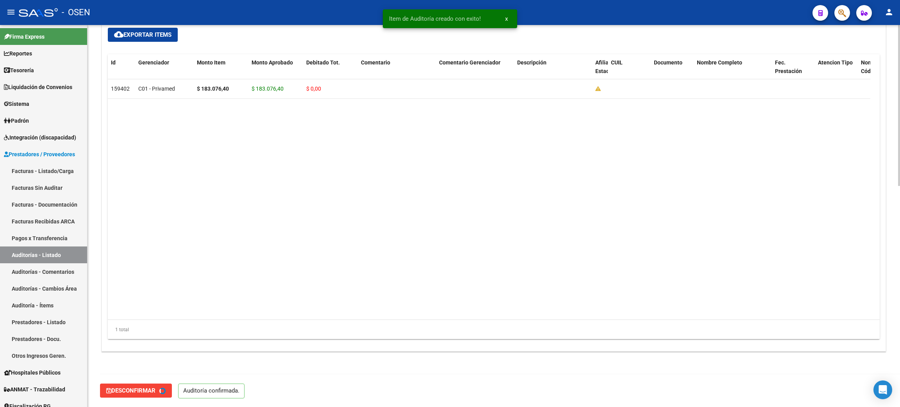
type input "202508"
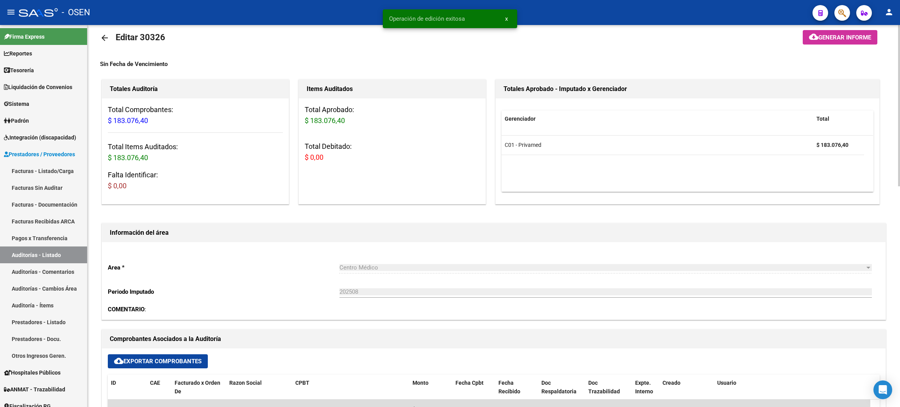
scroll to position [0, 0]
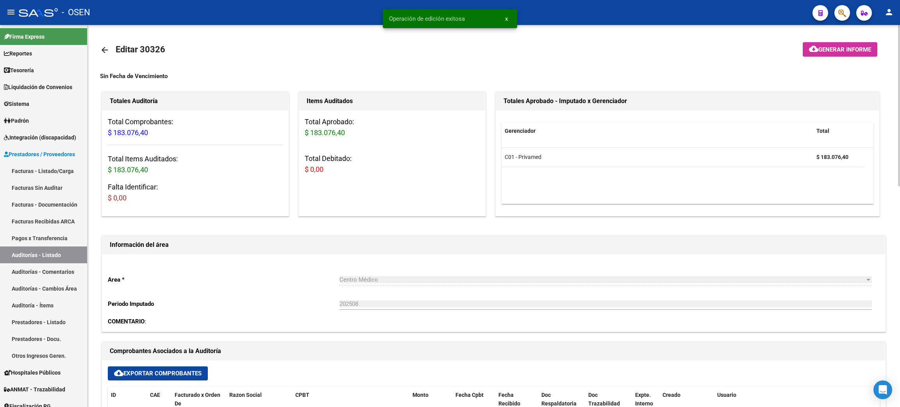
click at [103, 49] on mat-icon "arrow_back" at bounding box center [104, 49] width 9 height 9
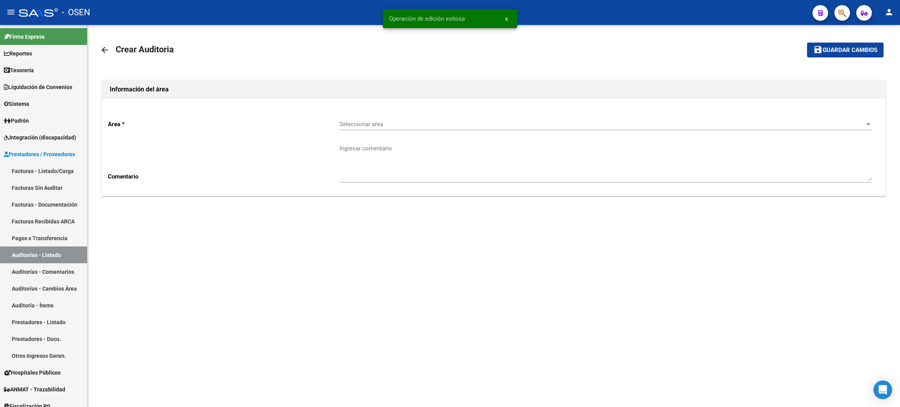
click at [104, 49] on mat-icon "arrow_back" at bounding box center [104, 49] width 9 height 9
